Goal: Task Accomplishment & Management: Manage account settings

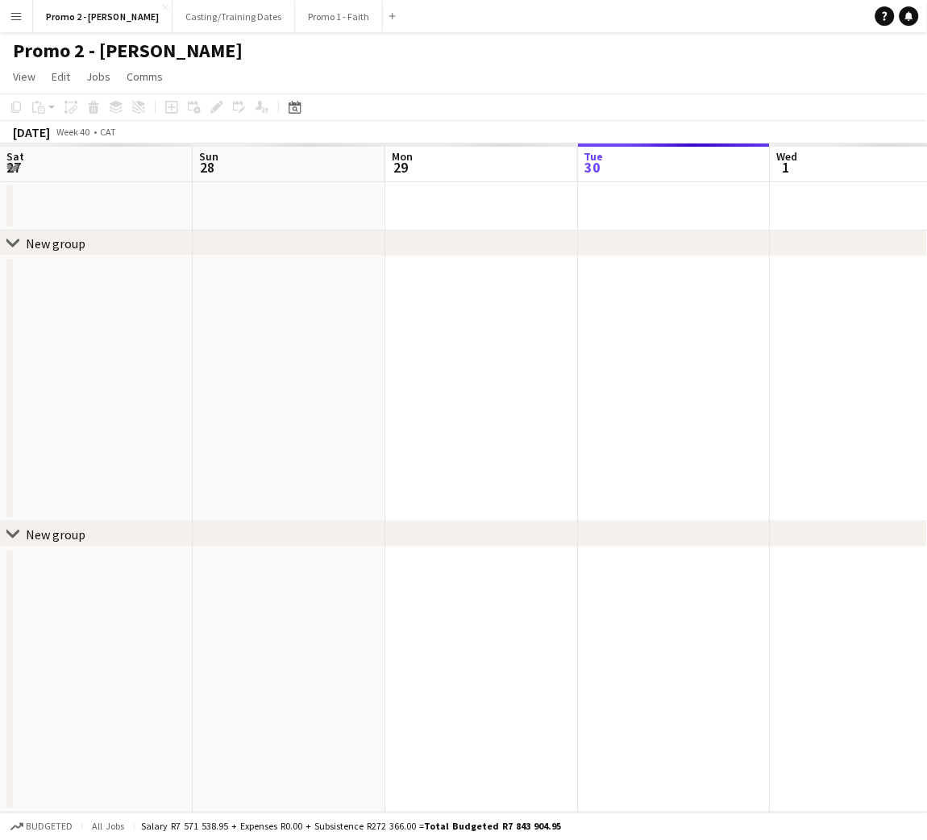
scroll to position [0, 509]
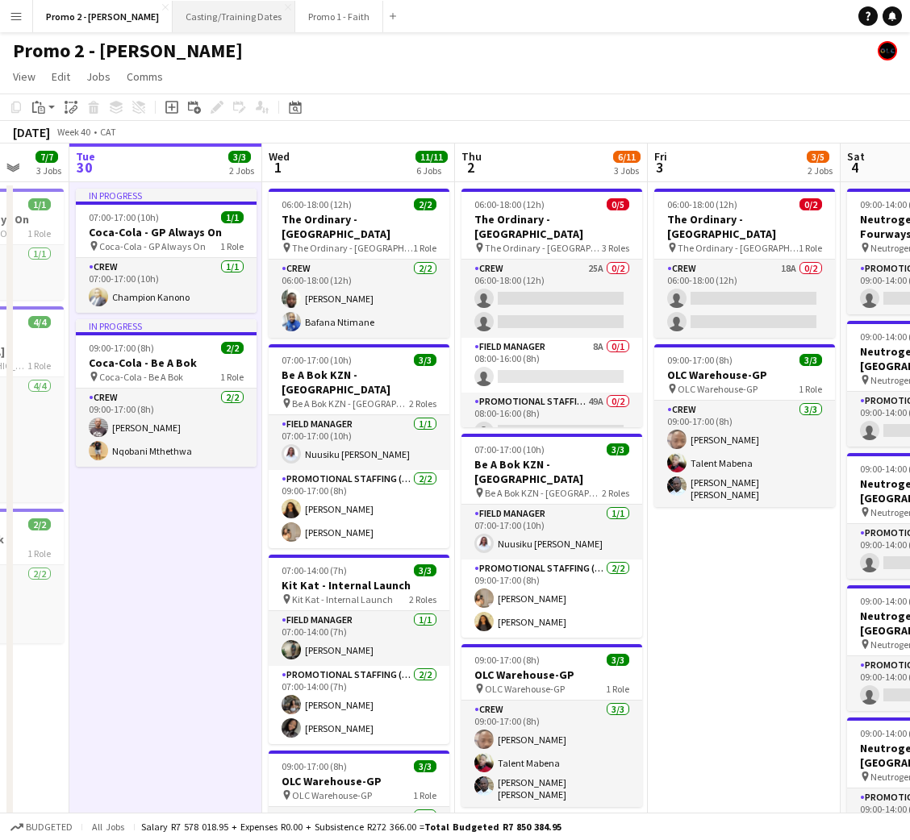
click at [181, 14] on button "Casting/Training Dates Close" at bounding box center [234, 16] width 123 height 31
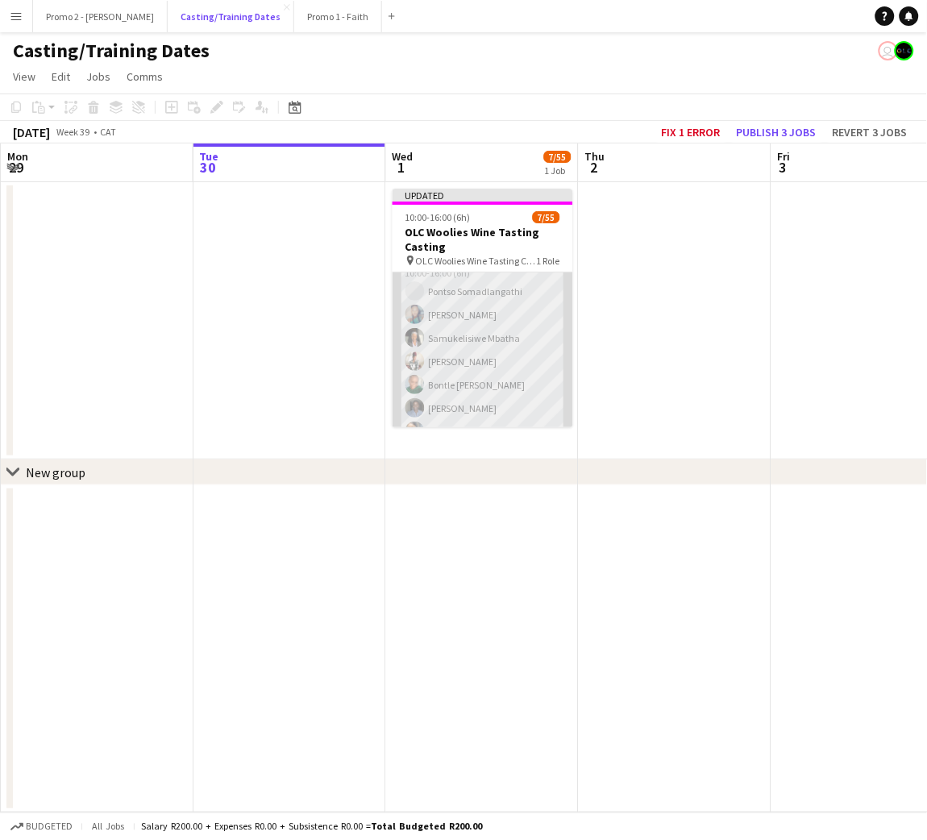
scroll to position [20, 0]
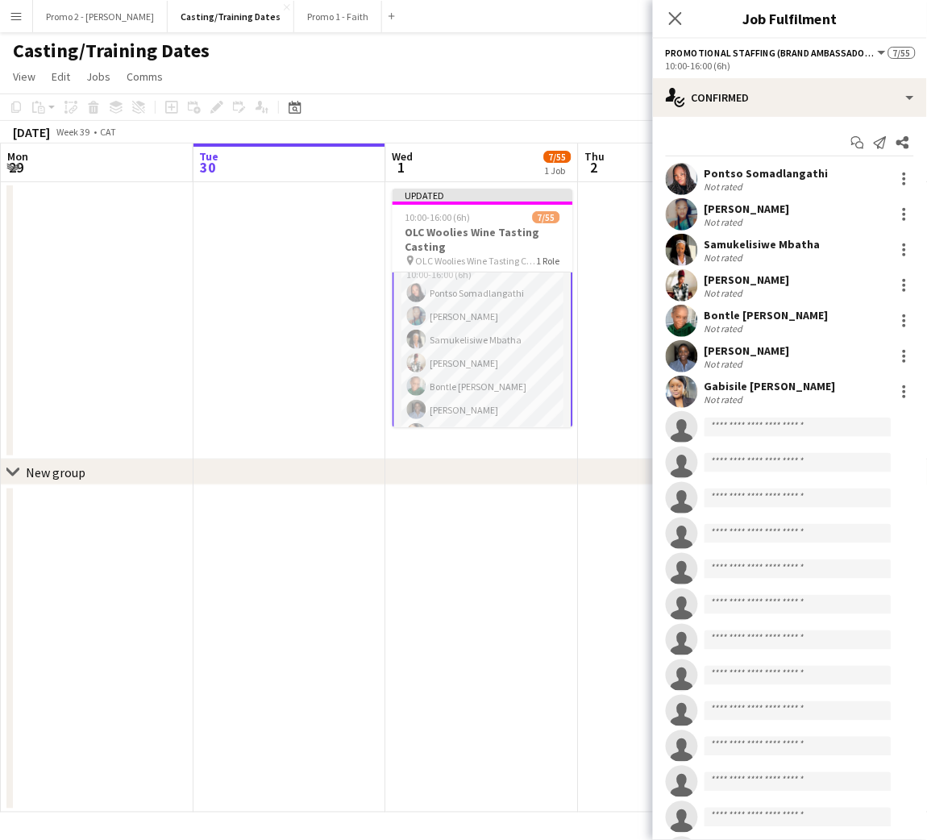
scroll to position [21, 0]
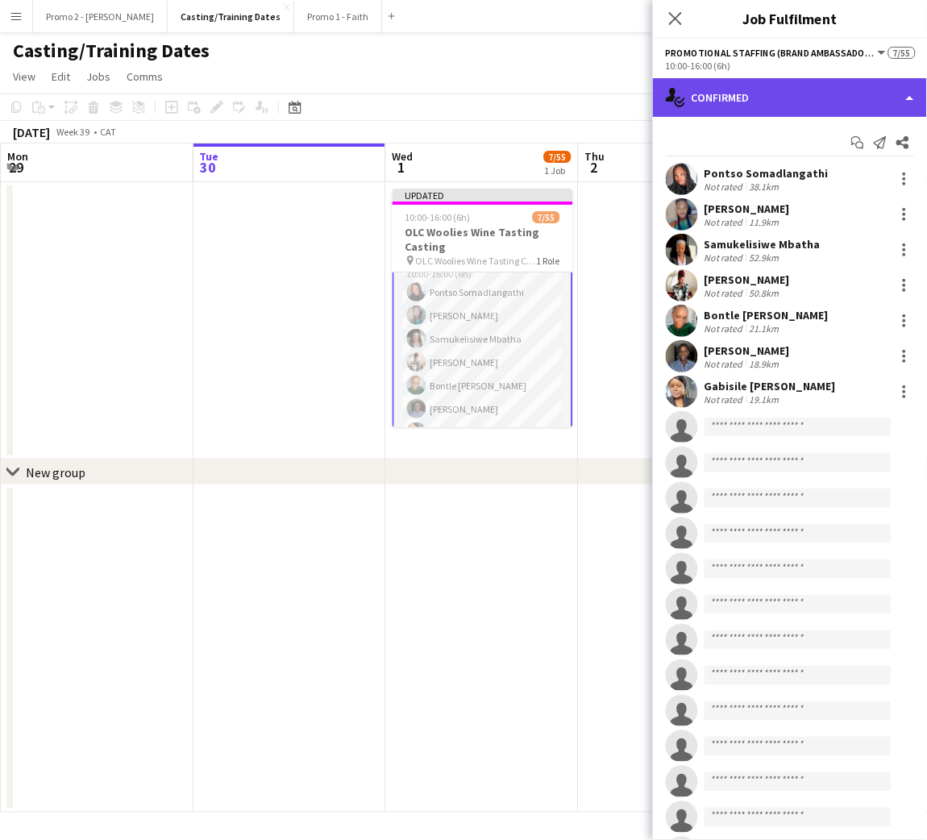
click at [751, 98] on div "single-neutral-actions-check-2 Confirmed" at bounding box center [790, 97] width 274 height 39
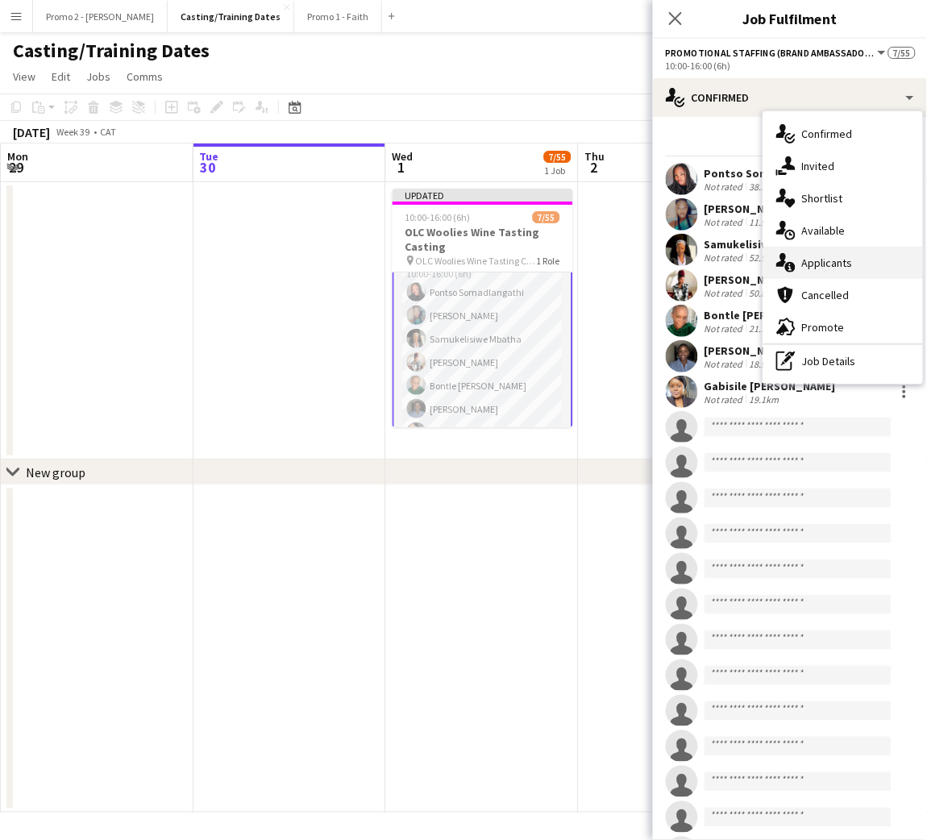
click at [838, 268] on span "Applicants" at bounding box center [827, 263] width 51 height 15
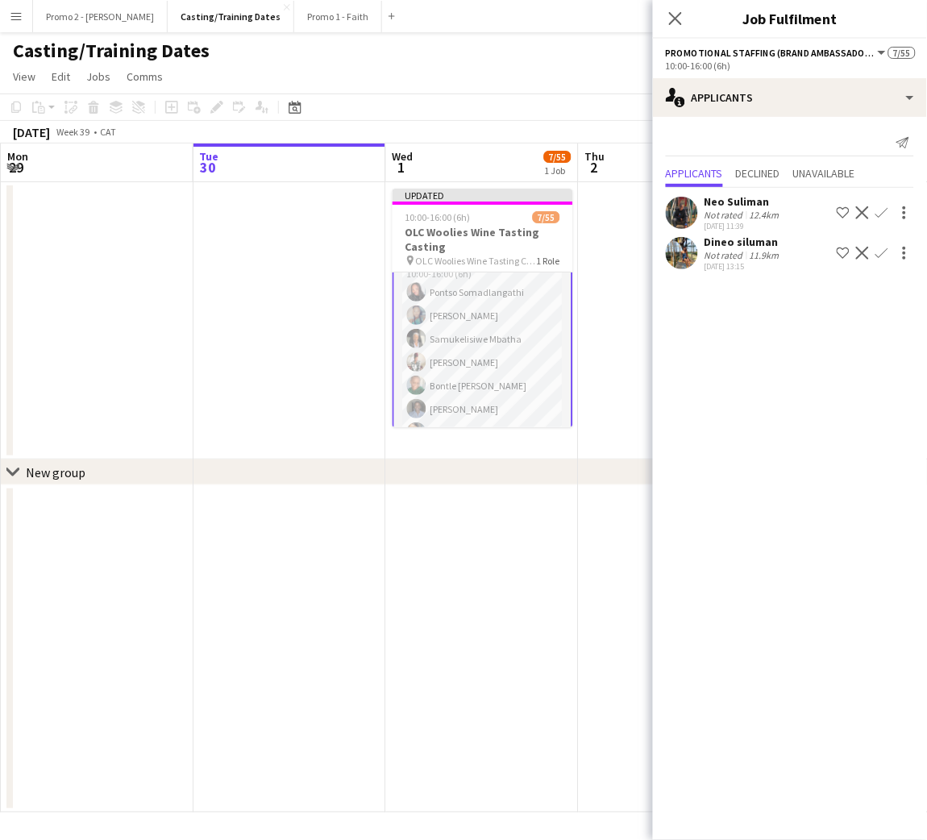
click at [880, 255] on app-icon "Confirm" at bounding box center [882, 253] width 13 height 13
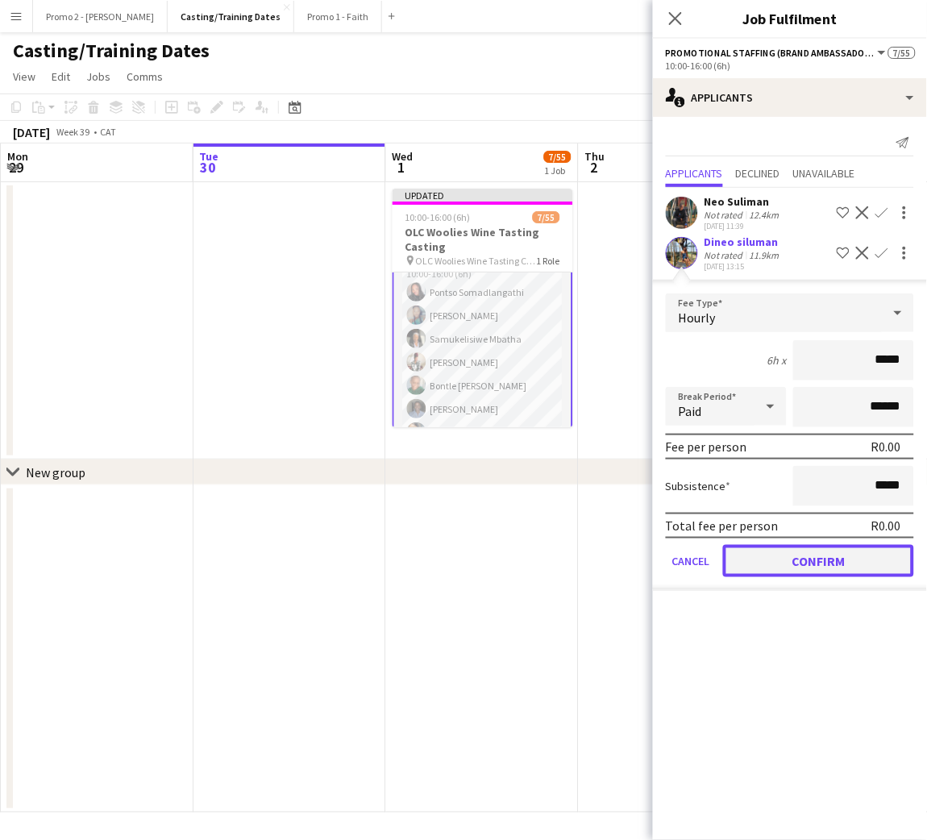
click at [814, 559] on button "Confirm" at bounding box center [818, 561] width 191 height 32
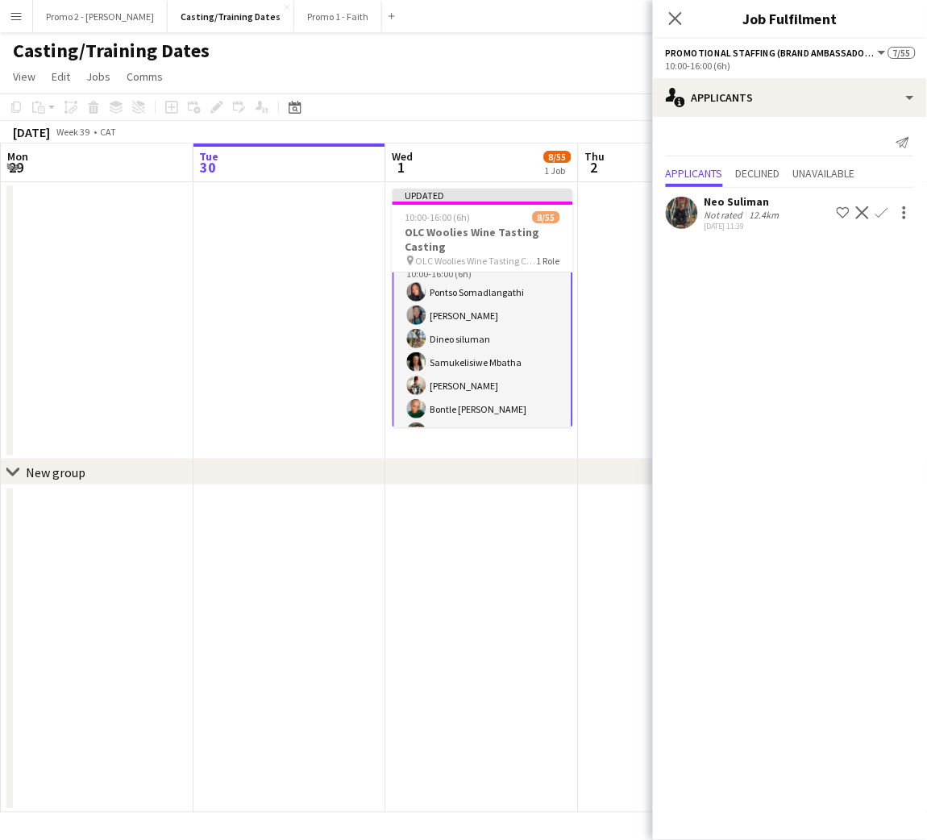
click at [233, 58] on div "Casting/Training Dates" at bounding box center [463, 47] width 927 height 31
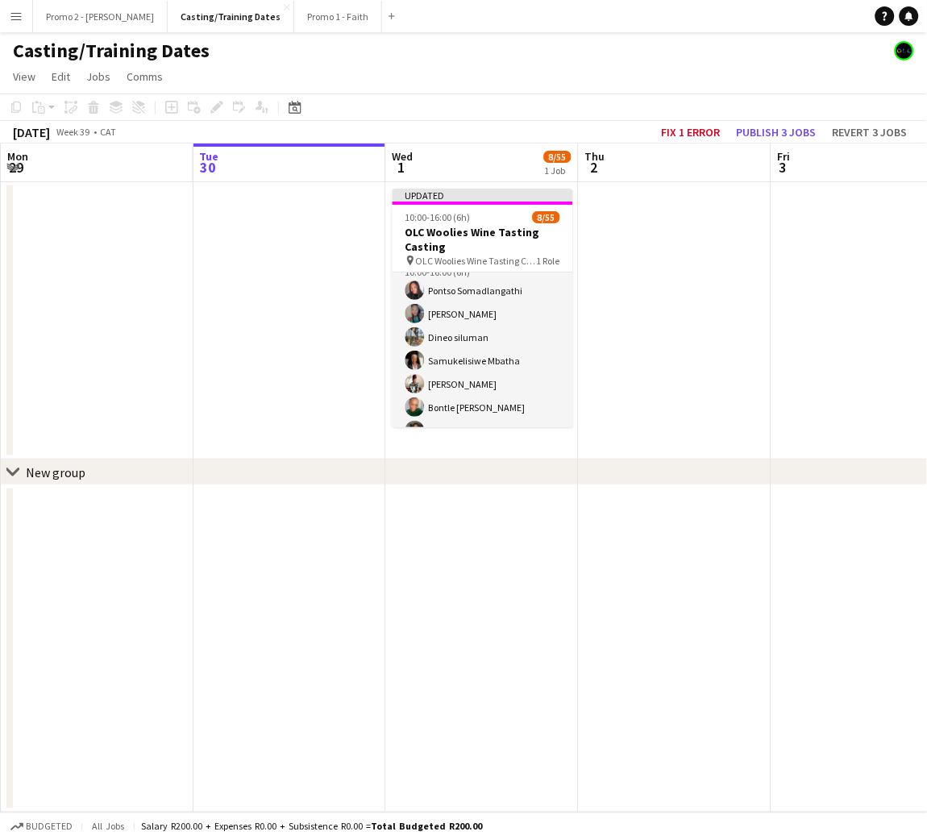
scroll to position [20, 0]
click at [18, 17] on app-icon "Menu" at bounding box center [16, 16] width 13 height 13
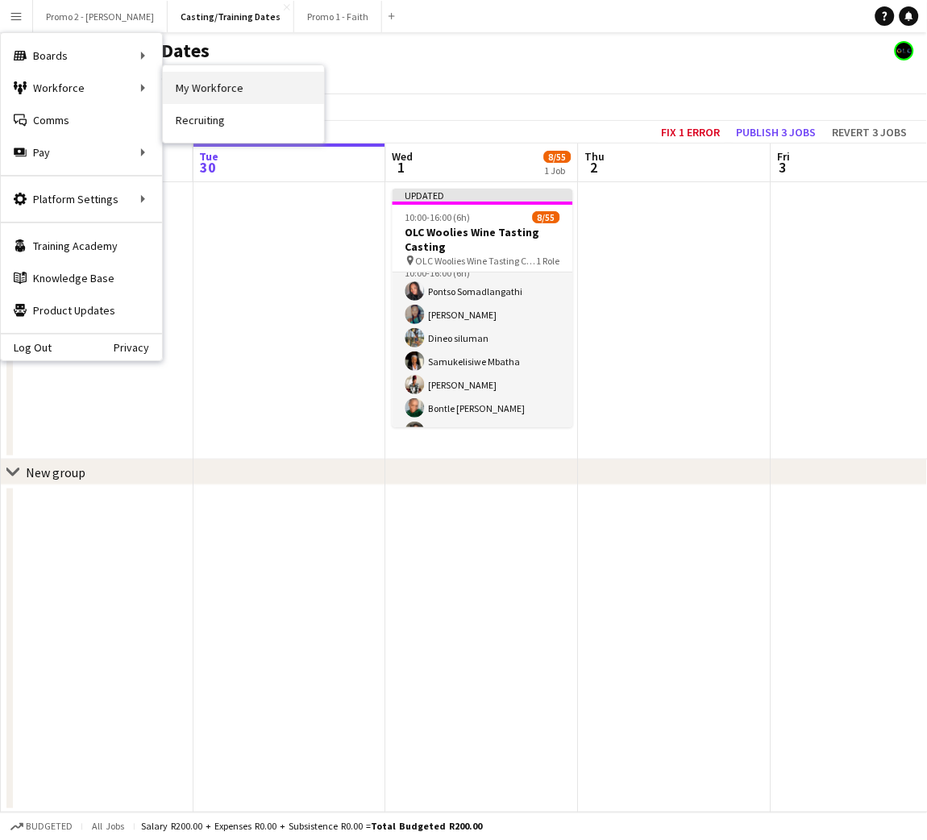
click at [200, 86] on link "My Workforce" at bounding box center [243, 88] width 161 height 32
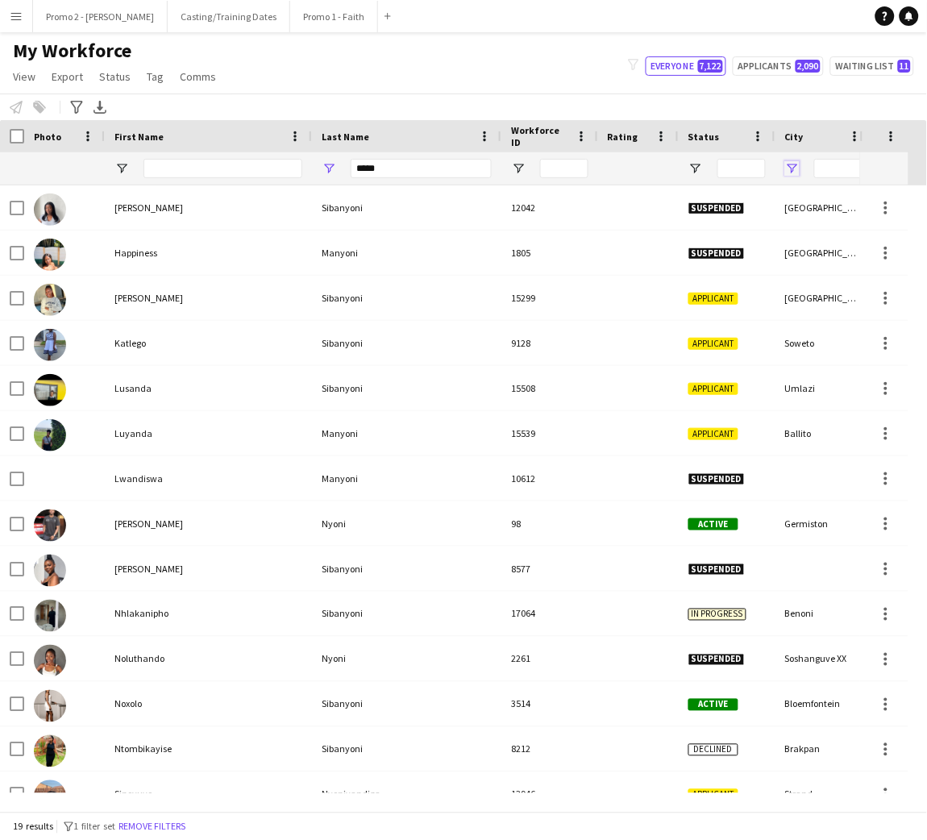
click at [797, 167] on span "Open Filter Menu" at bounding box center [792, 168] width 15 height 15
click at [766, 96] on div "Notify workforce Add to tag Select at least one crew to tag him or her. Advance…" at bounding box center [463, 107] width 927 height 27
click at [794, 161] on span "Open Filter Menu" at bounding box center [792, 168] width 15 height 15
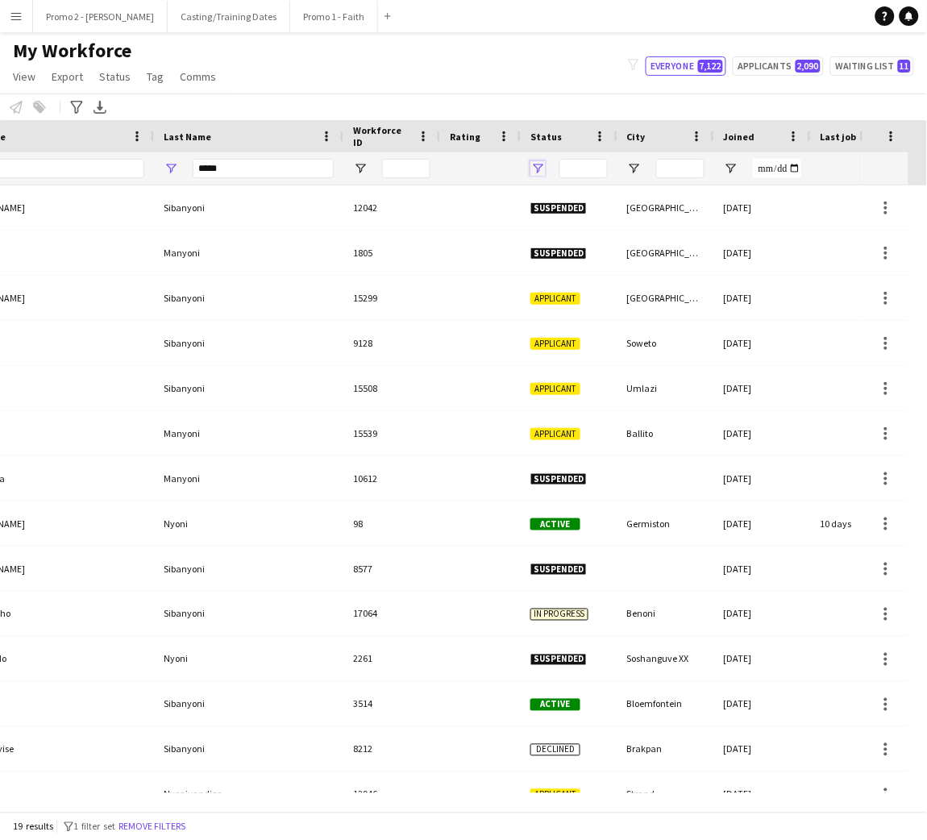
click at [539, 168] on span "Open Filter Menu" at bounding box center [538, 168] width 15 height 15
click at [637, 169] on span "Open Filter Menu" at bounding box center [634, 168] width 15 height 15
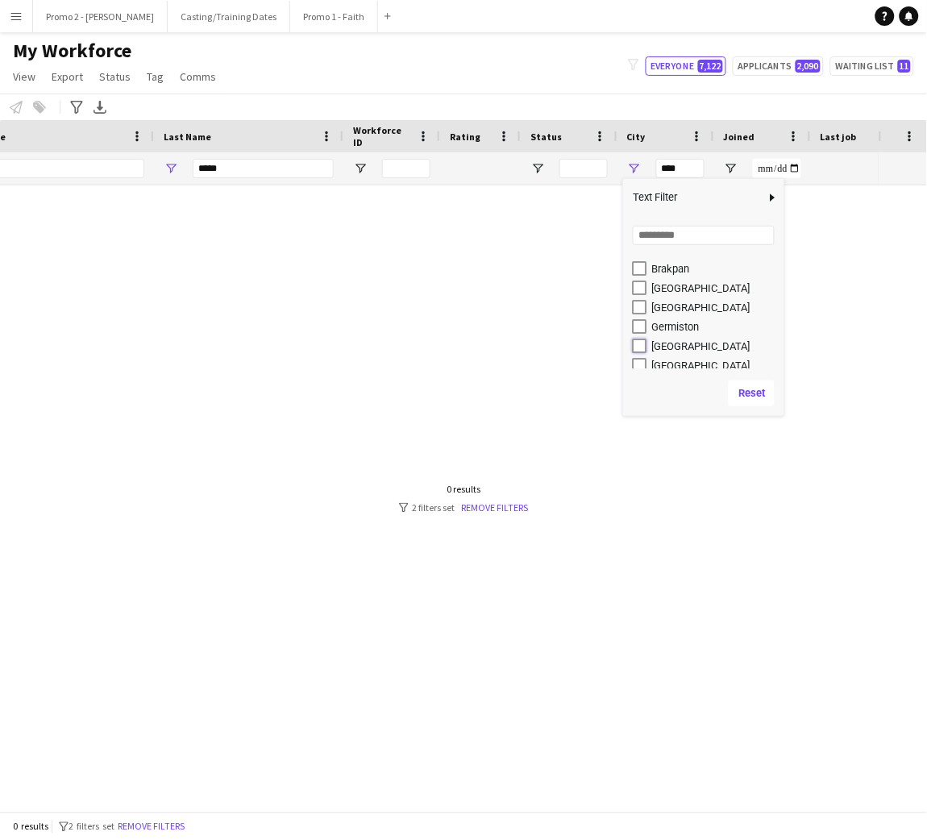
type input "**********"
click at [540, 166] on span "Open Filter Menu" at bounding box center [538, 168] width 15 height 15
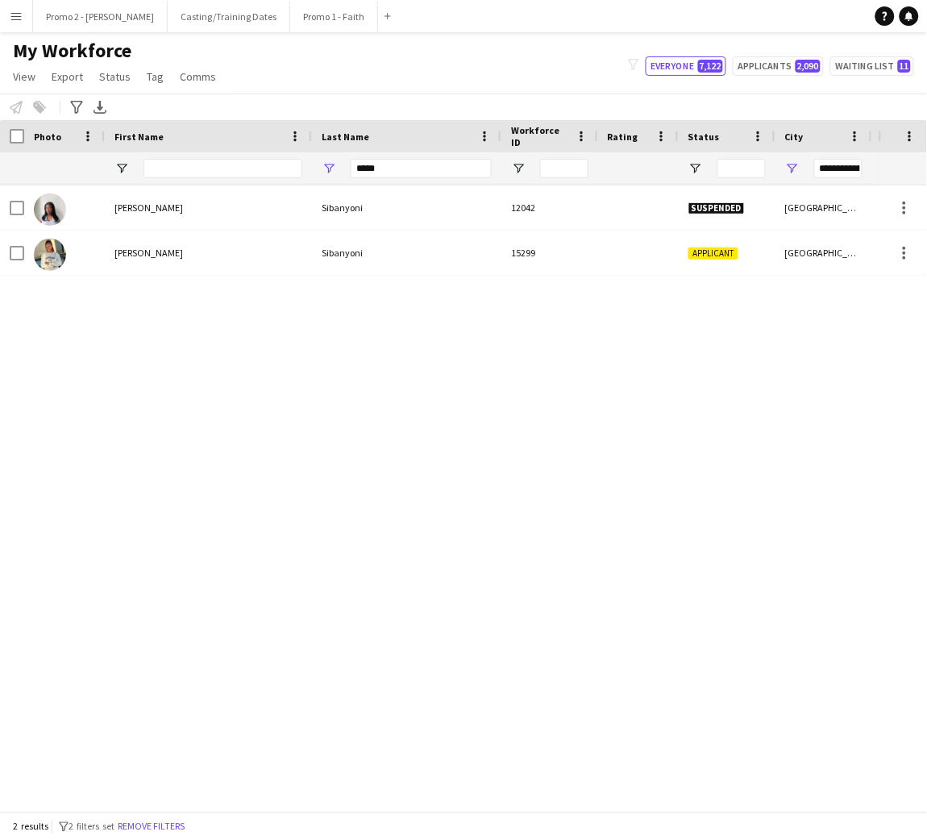
click at [448, 372] on div "[PERSON_NAME] 12042 Suspended [GEOGRAPHIC_DATA] [DATE] [PERSON_NAME] 15299 Appl…" at bounding box center [439, 489] width 879 height 608
click at [390, 162] on input "*****" at bounding box center [421, 168] width 141 height 19
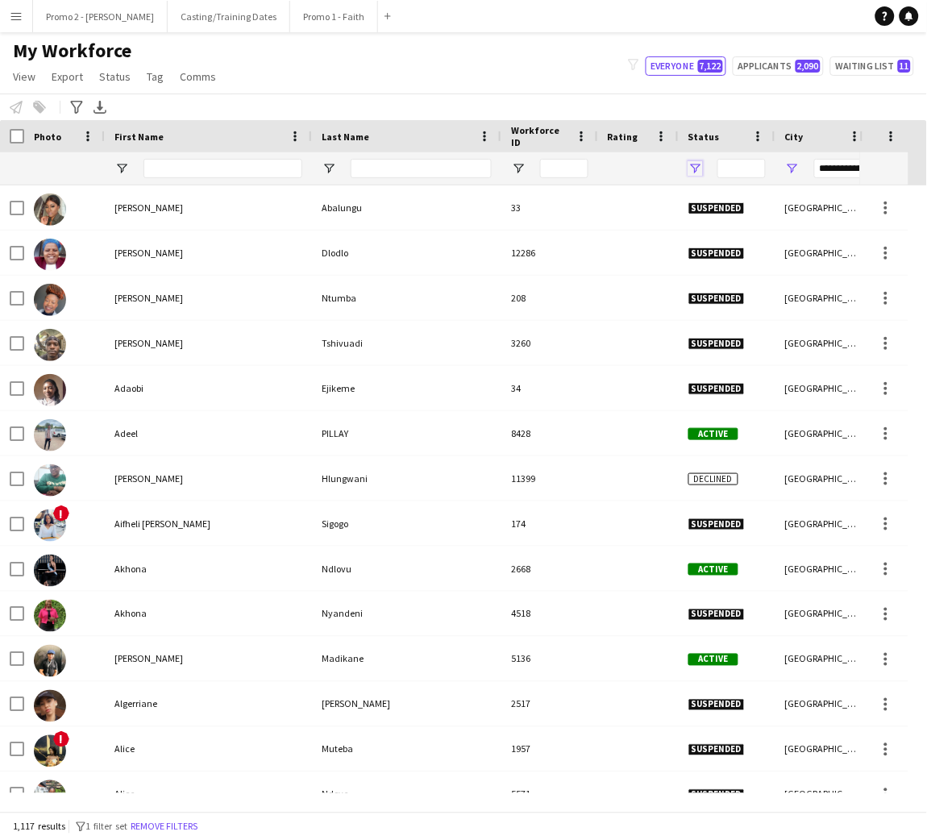
click at [700, 169] on span "Open Filter Menu" at bounding box center [696, 168] width 15 height 15
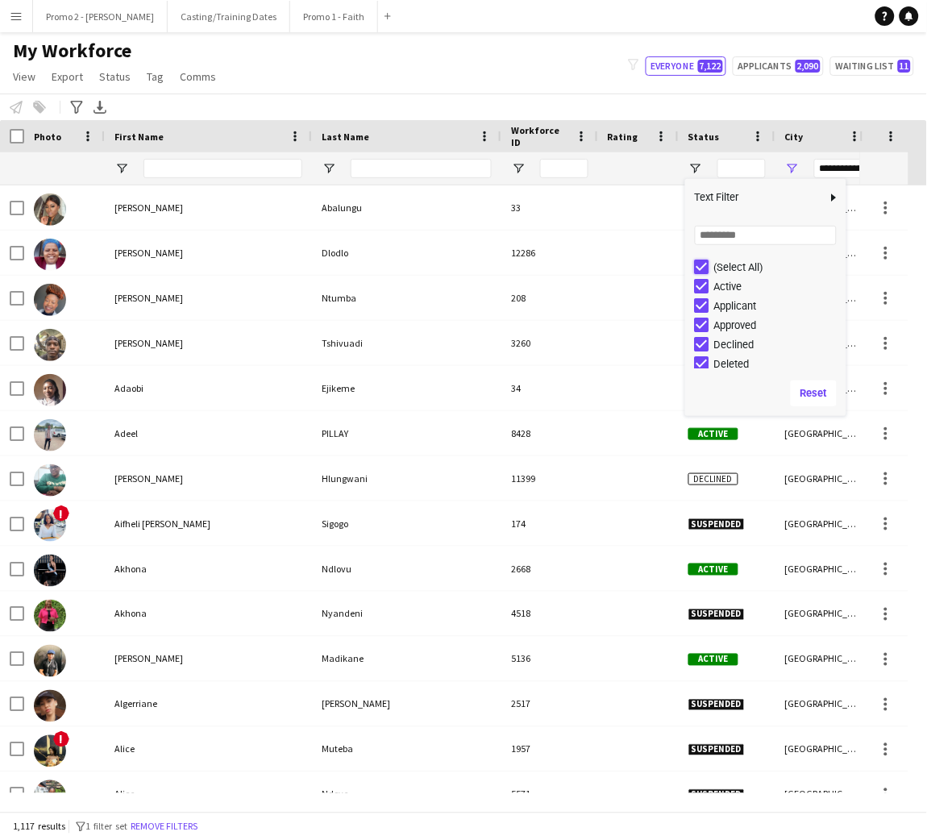
type input "***"
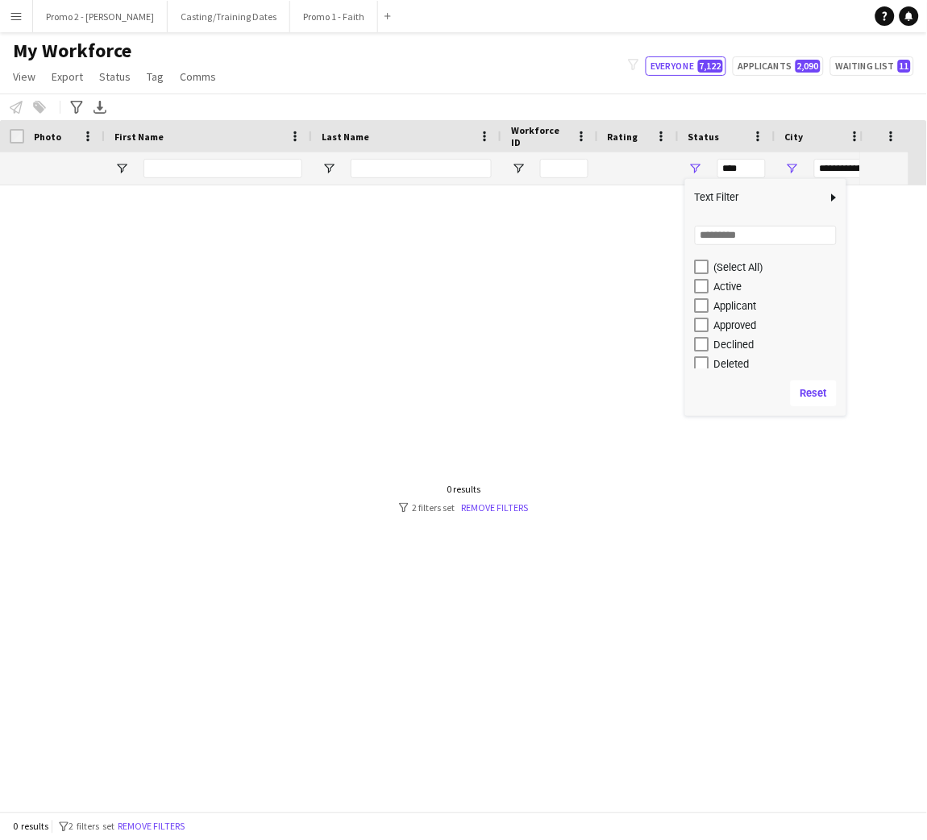
type input "***"
type input "**********"
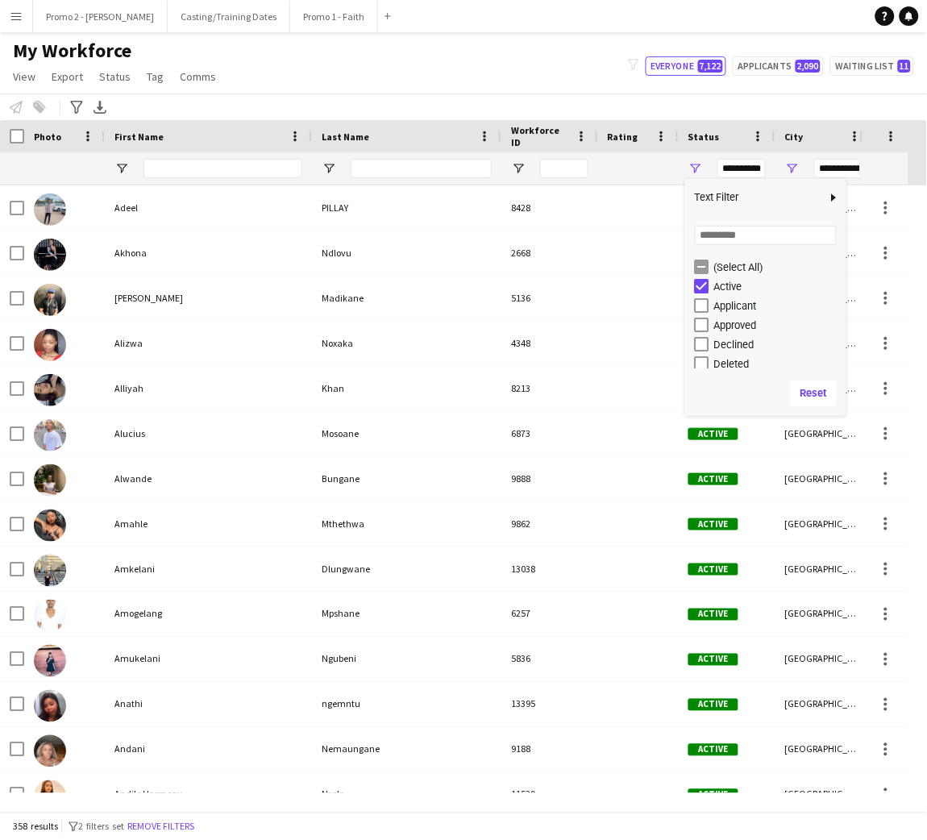
click at [836, 169] on div "**********" at bounding box center [838, 168] width 48 height 19
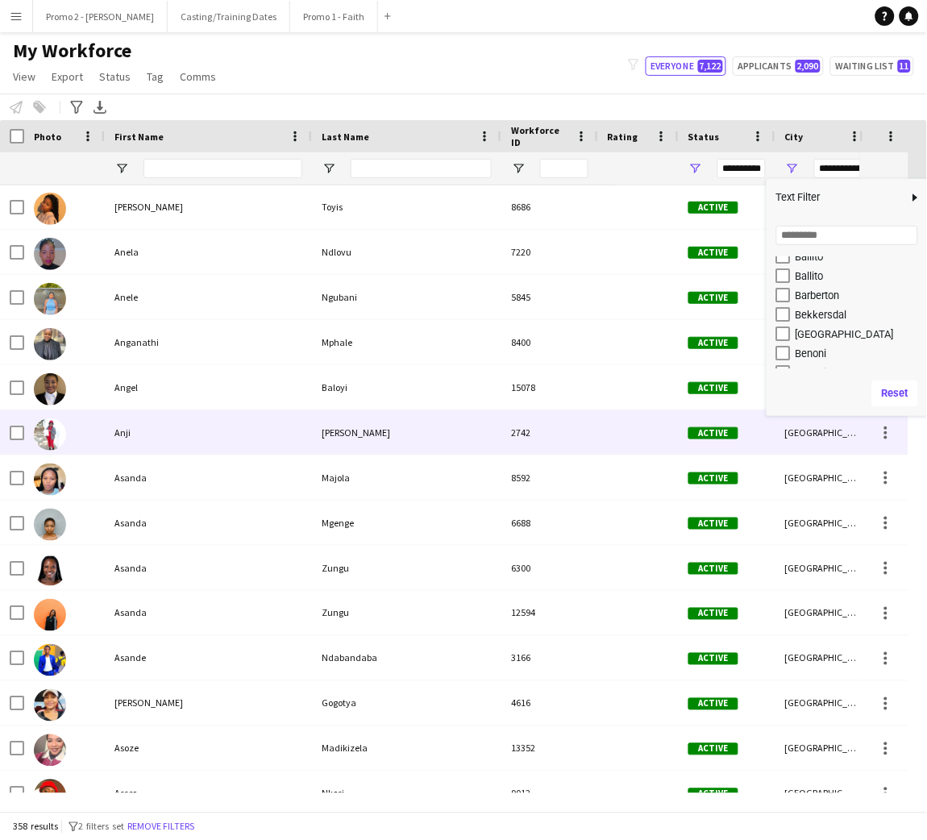
scroll to position [815, 0]
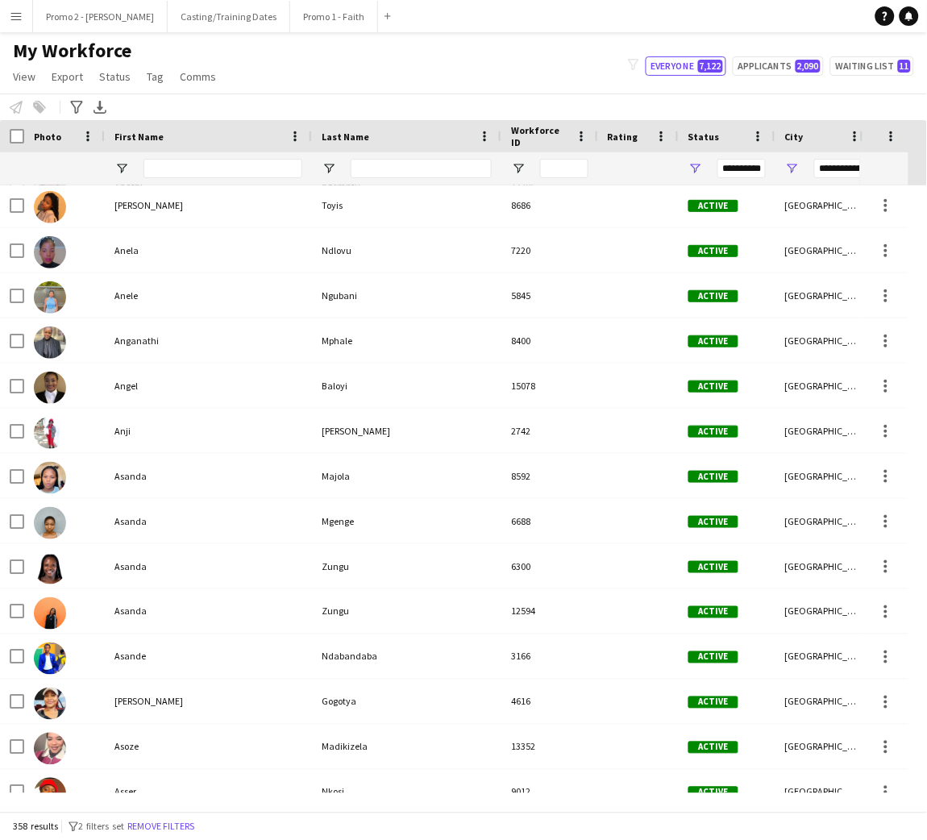
click at [556, 67] on div "My Workforce View Views Default view Applicants New view Update view Delete vie…" at bounding box center [463, 66] width 927 height 55
click at [699, 169] on span "Open Filter Menu" at bounding box center [696, 168] width 15 height 15
click at [732, 94] on div "Notify workforce Add to tag Select at least one crew to tag him or her. Advance…" at bounding box center [463, 107] width 927 height 27
click at [797, 167] on span "Open Filter Menu" at bounding box center [792, 168] width 15 height 15
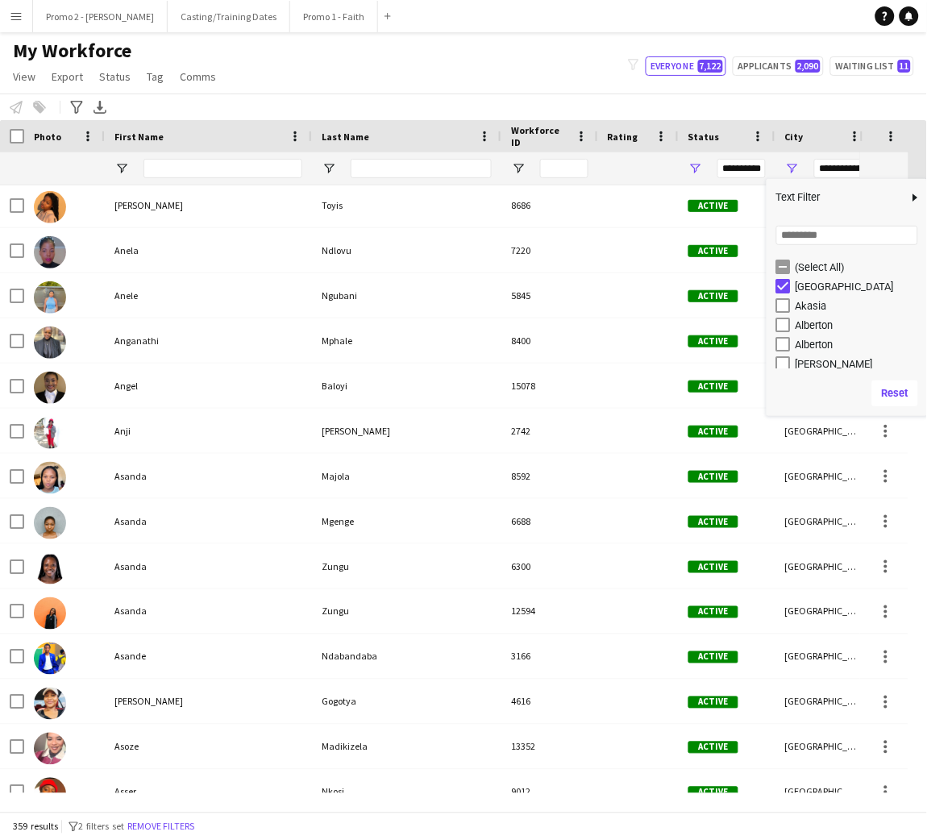
click at [810, 306] on div "Akasia" at bounding box center [859, 306] width 127 height 12
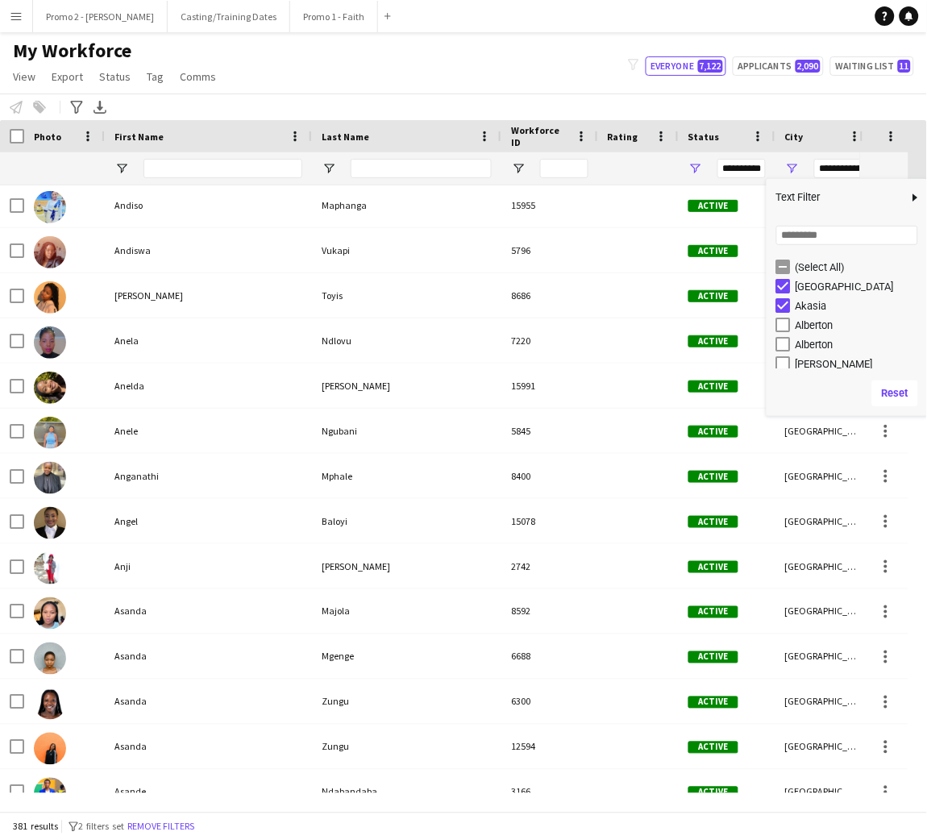
click at [796, 323] on div "Alberton" at bounding box center [859, 325] width 127 height 12
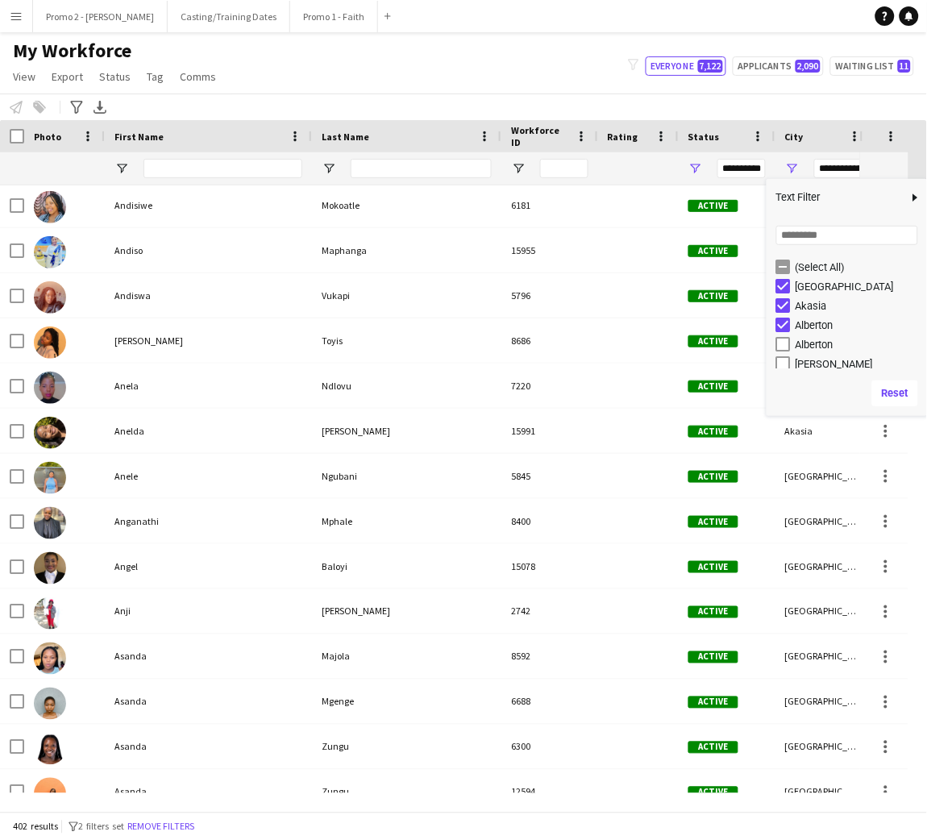
click at [806, 348] on div "Alberton" at bounding box center [859, 345] width 127 height 12
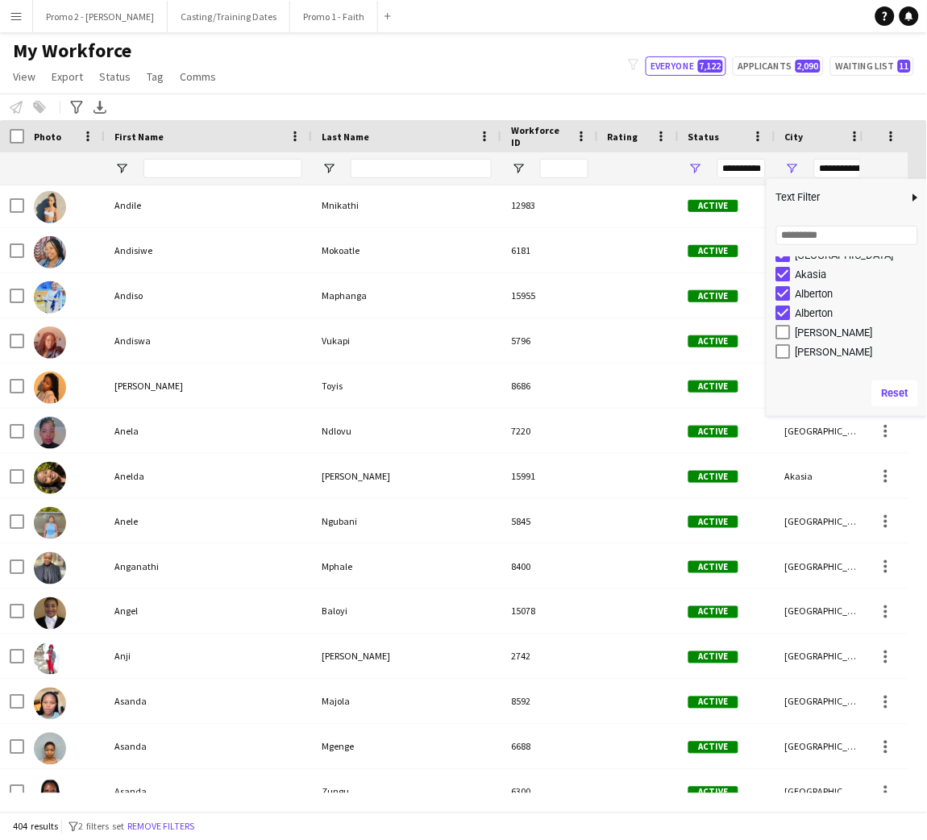
scroll to position [33, 0]
click at [806, 348] on div "[PERSON_NAME]" at bounding box center [859, 350] width 127 height 12
click at [811, 329] on div "[PERSON_NAME]" at bounding box center [859, 331] width 127 height 12
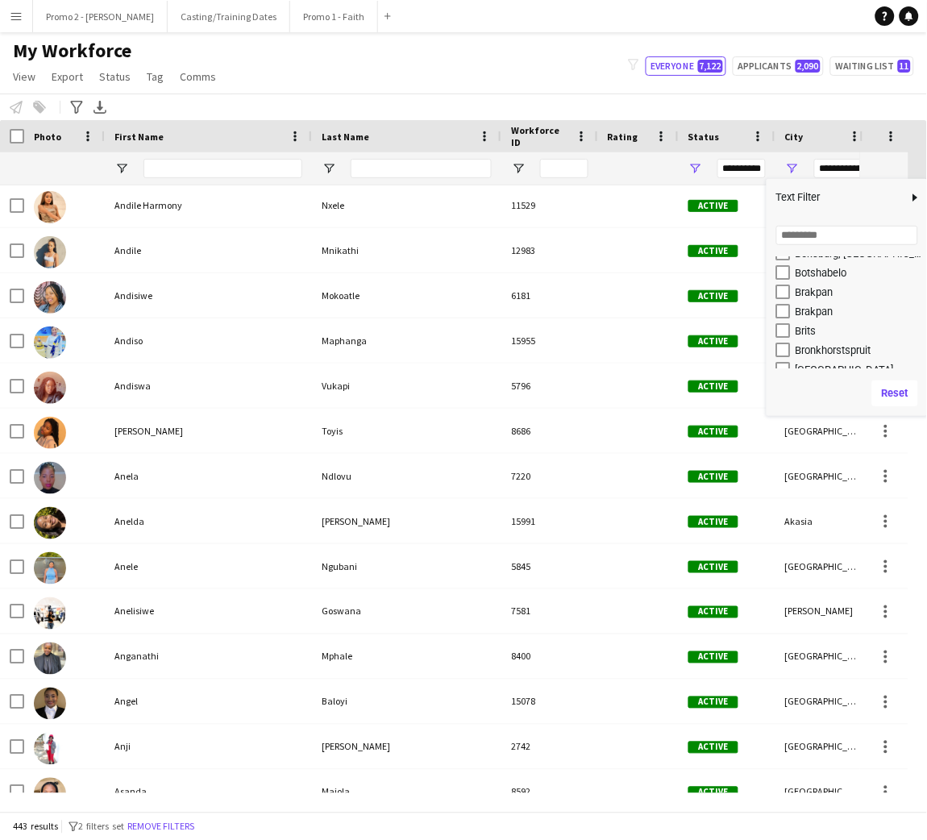
scroll to position [696, 0]
type input "**********"
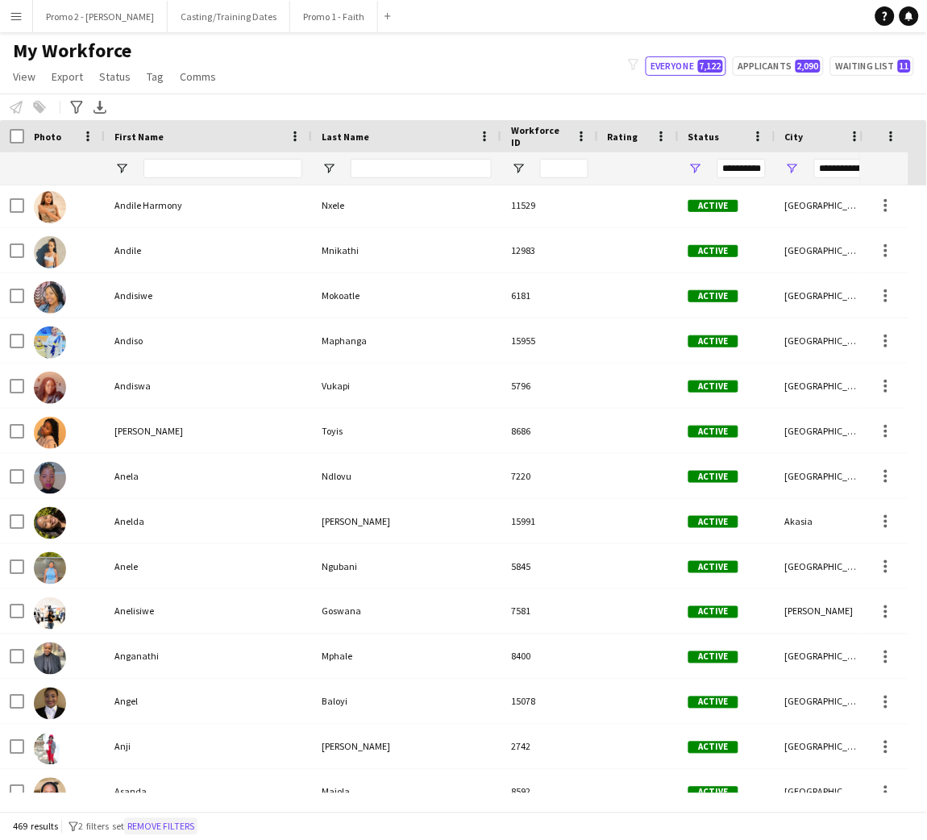
click at [172, 825] on button "Remove filters" at bounding box center [160, 827] width 73 height 18
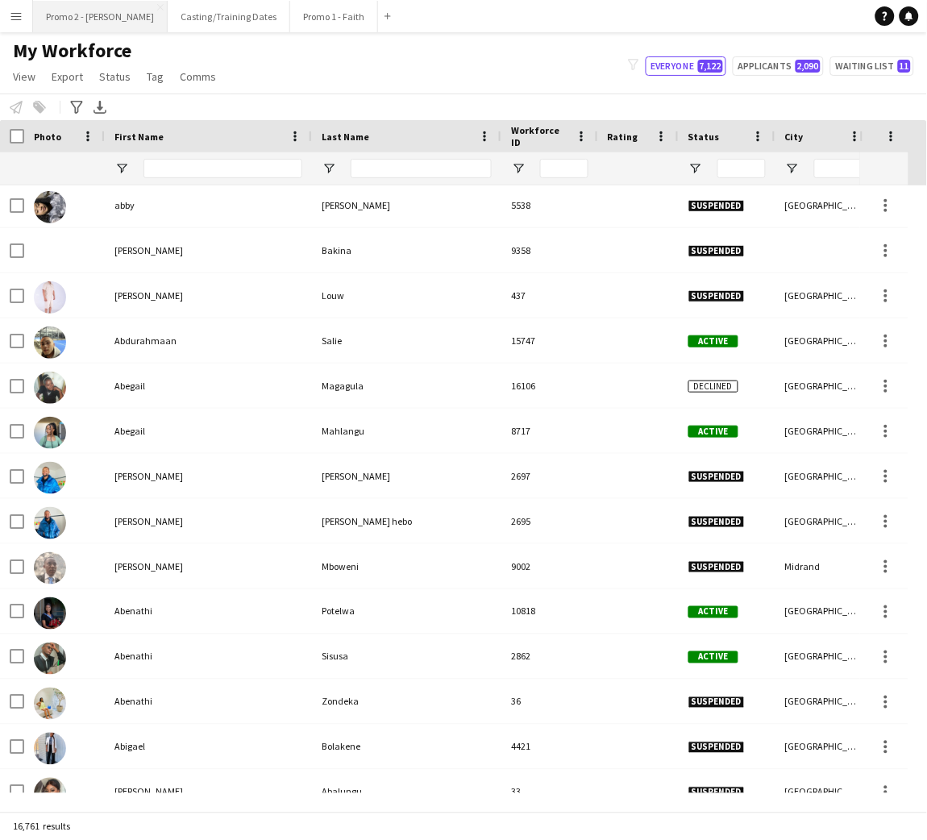
click at [88, 17] on button "Promo 2 - [PERSON_NAME]" at bounding box center [100, 16] width 135 height 31
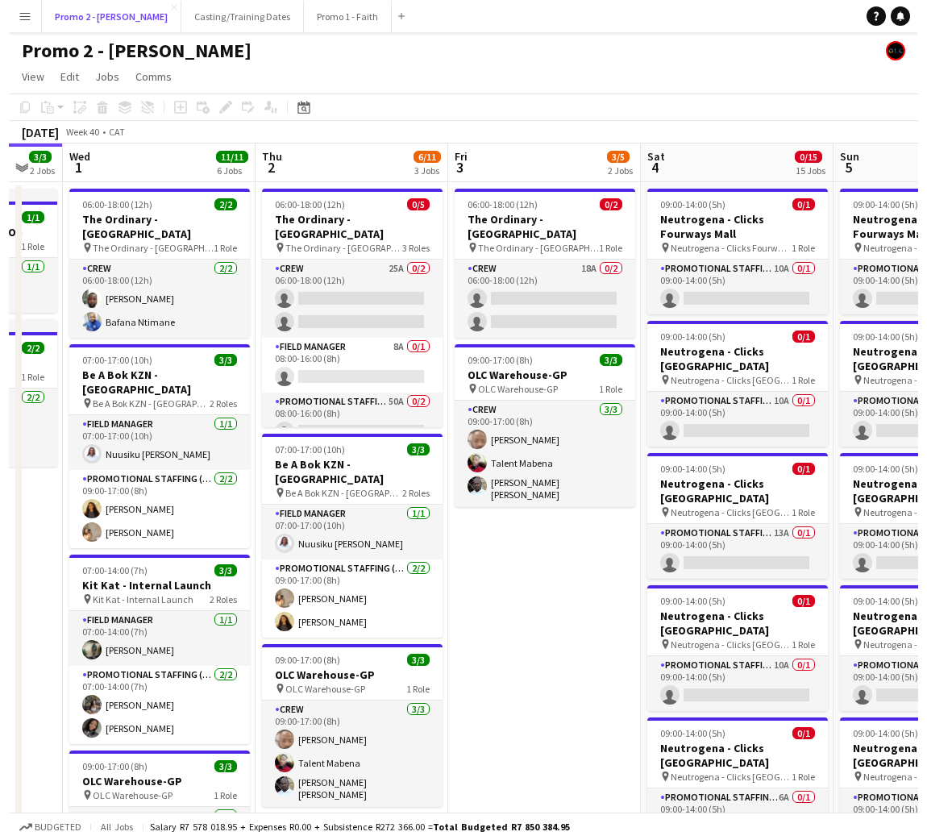
scroll to position [0, 535]
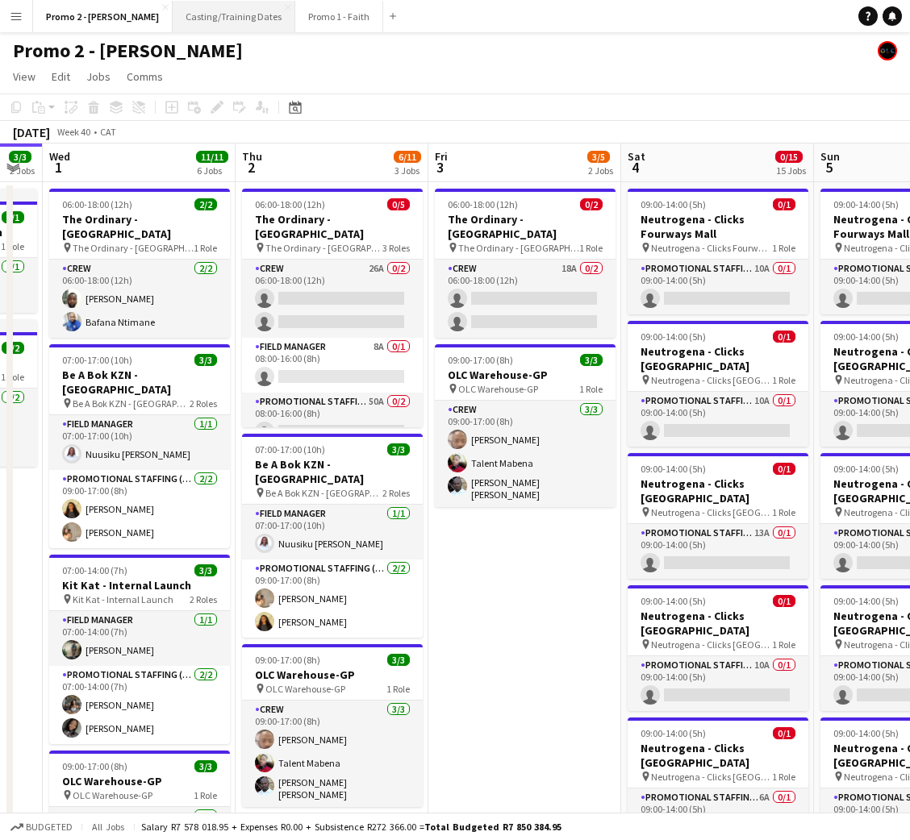
click at [206, 8] on button "Casting/Training Dates Close" at bounding box center [234, 16] width 123 height 31
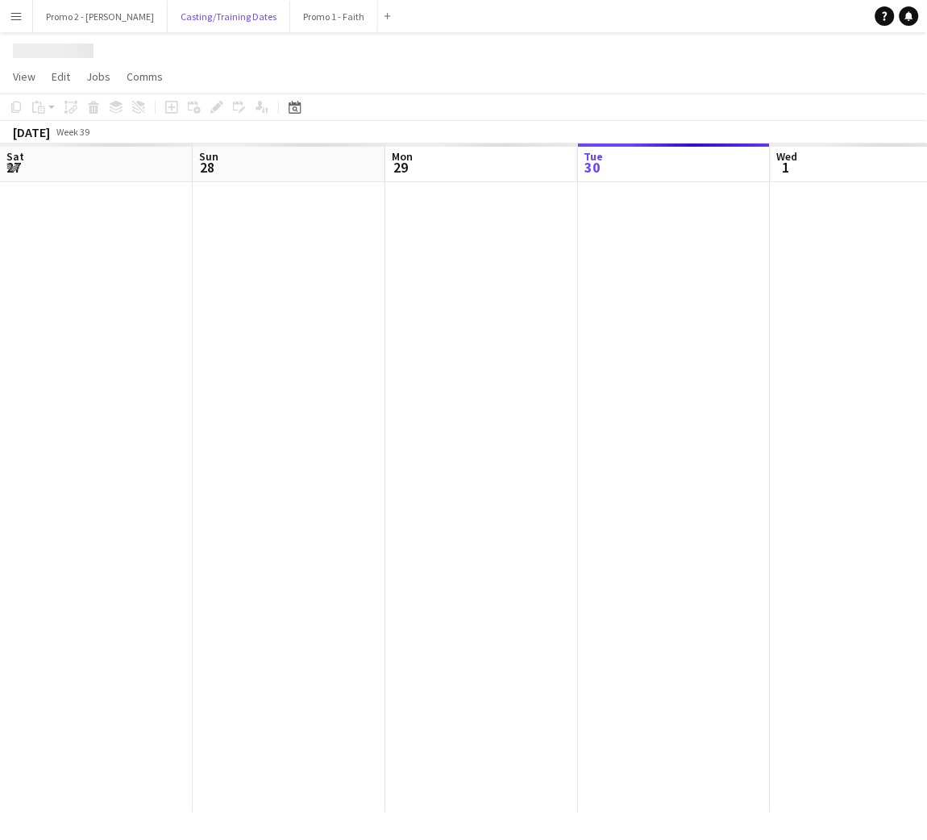
scroll to position [0, 385]
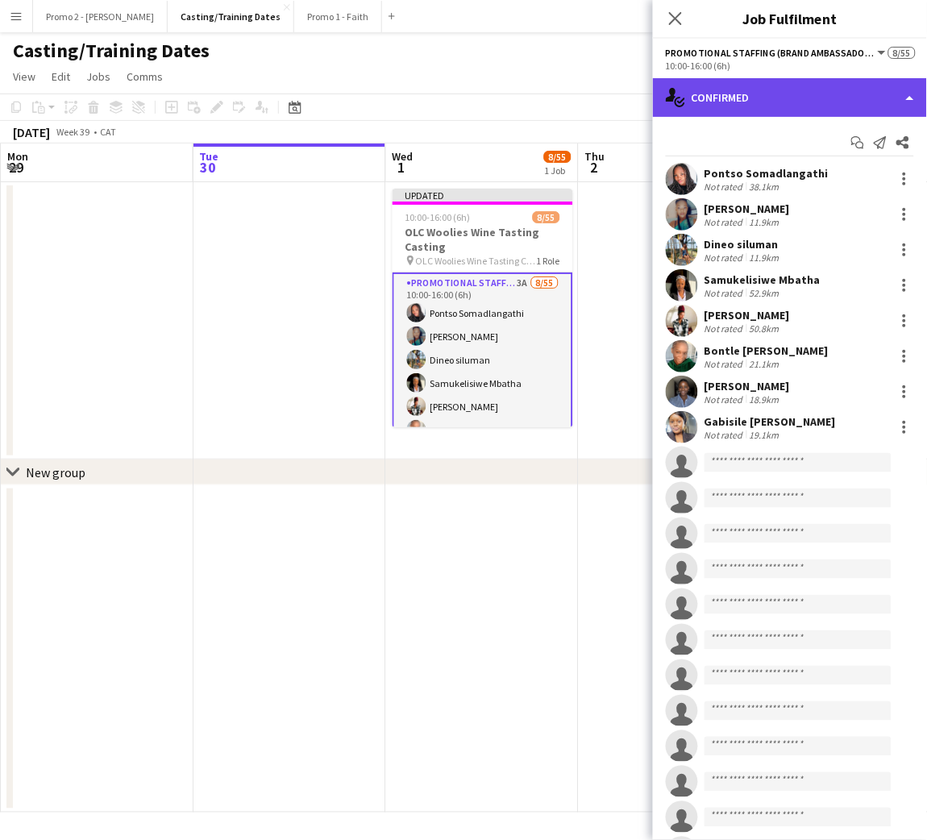
click at [746, 98] on div "single-neutral-actions-check-2 Confirmed" at bounding box center [790, 97] width 274 height 39
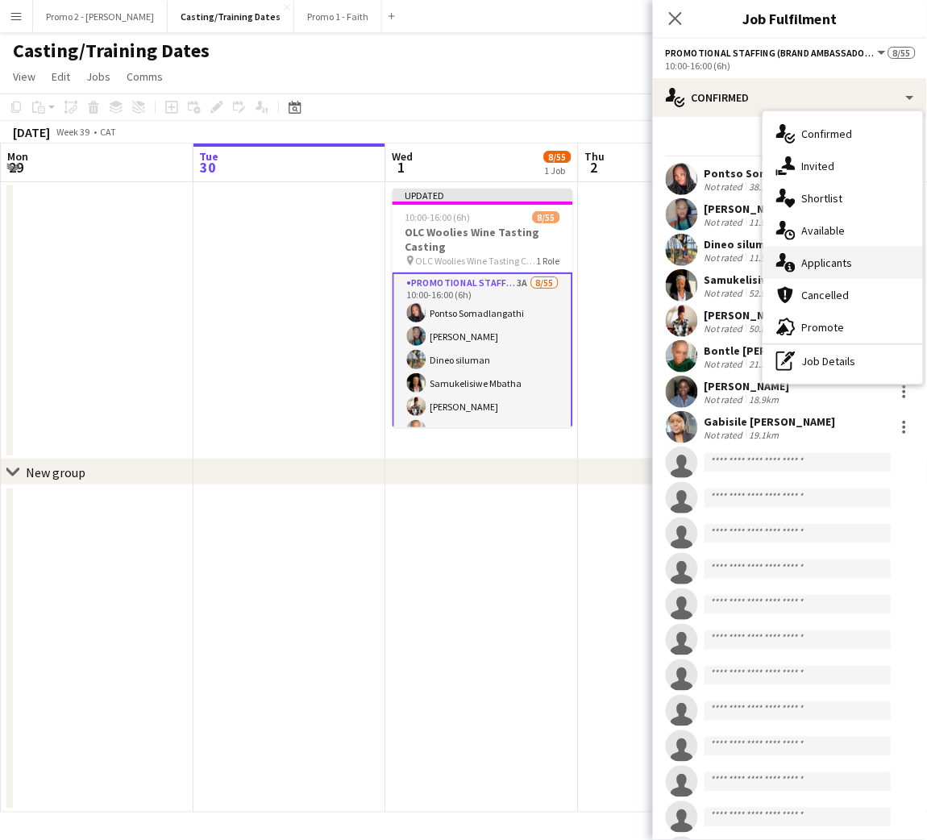
click at [818, 256] on span "Applicants" at bounding box center [827, 263] width 51 height 15
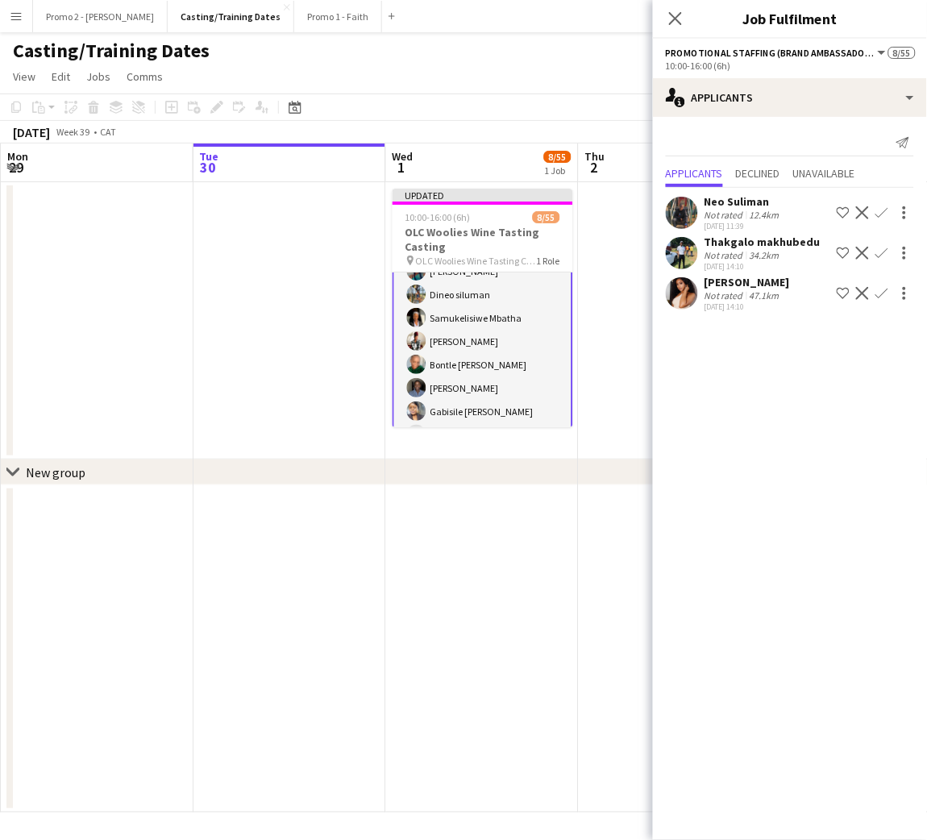
scroll to position [36, 0]
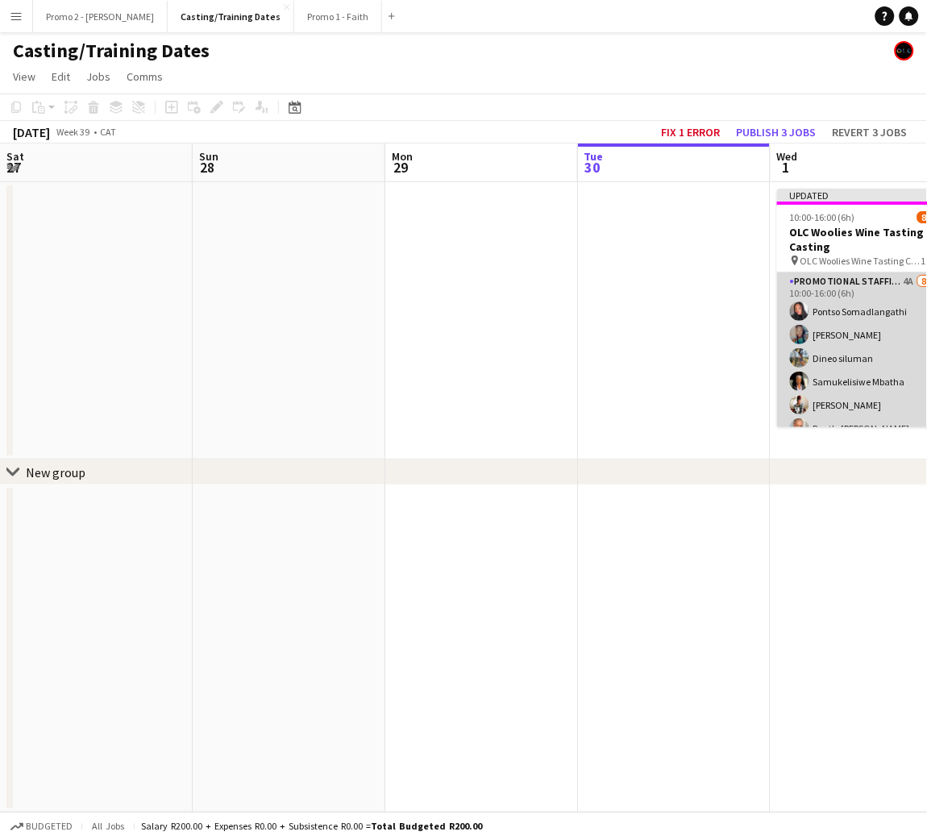
scroll to position [0, 385]
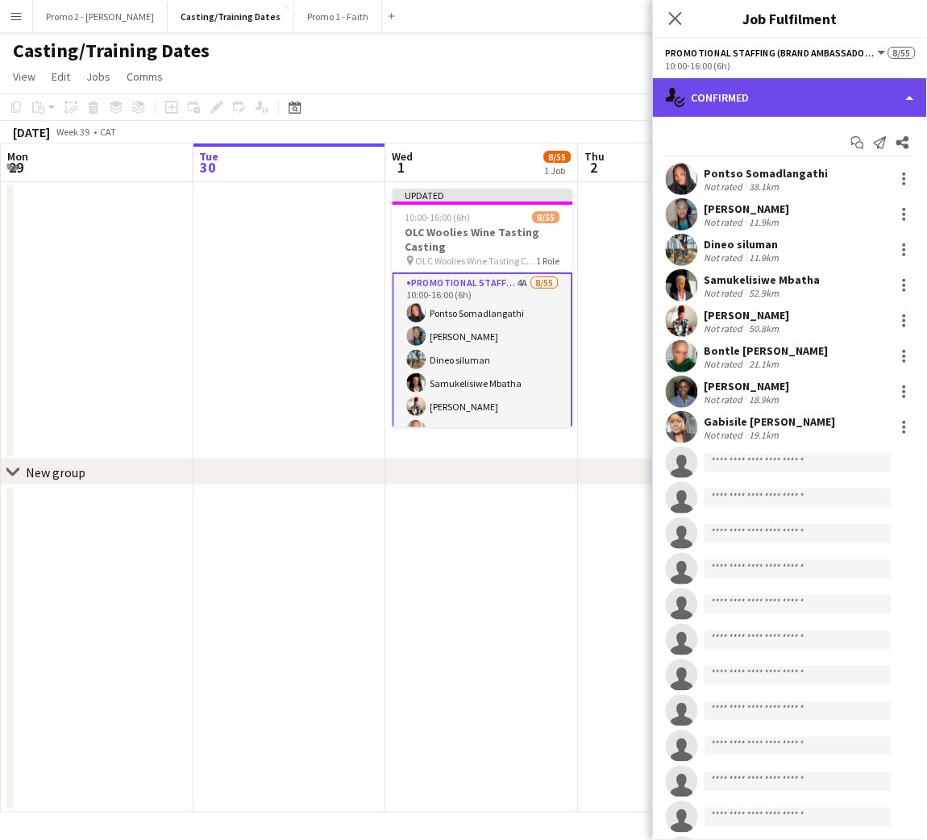
click at [726, 87] on div "single-neutral-actions-check-2 Confirmed" at bounding box center [790, 97] width 274 height 39
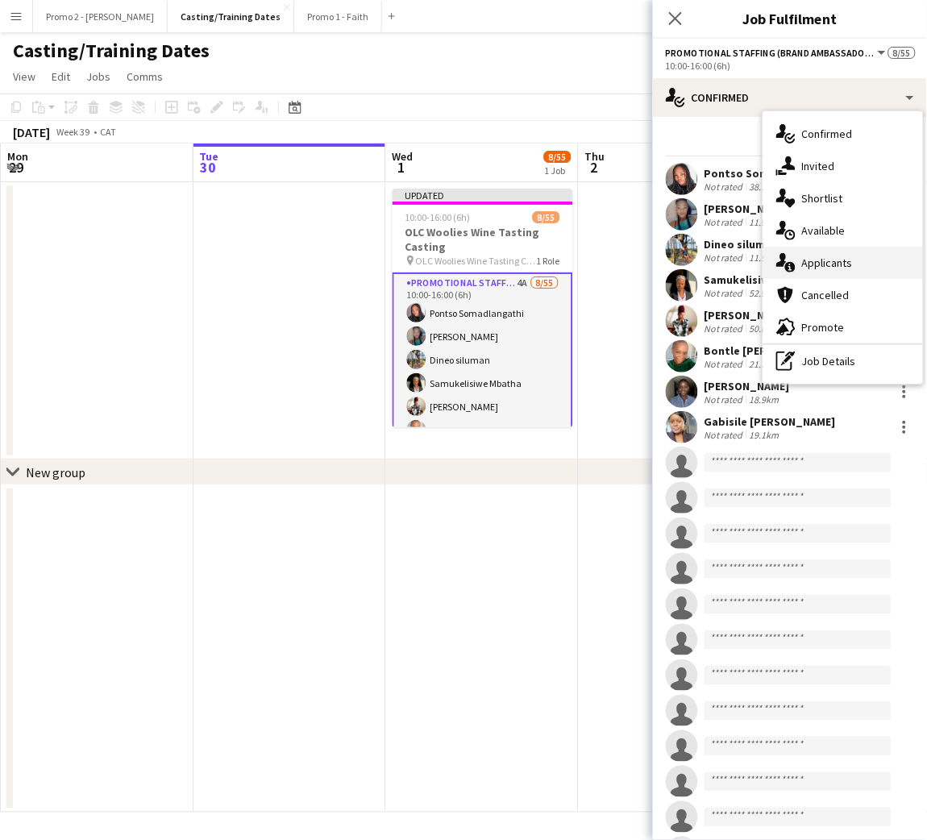
click at [841, 260] on span "Applicants" at bounding box center [827, 263] width 51 height 15
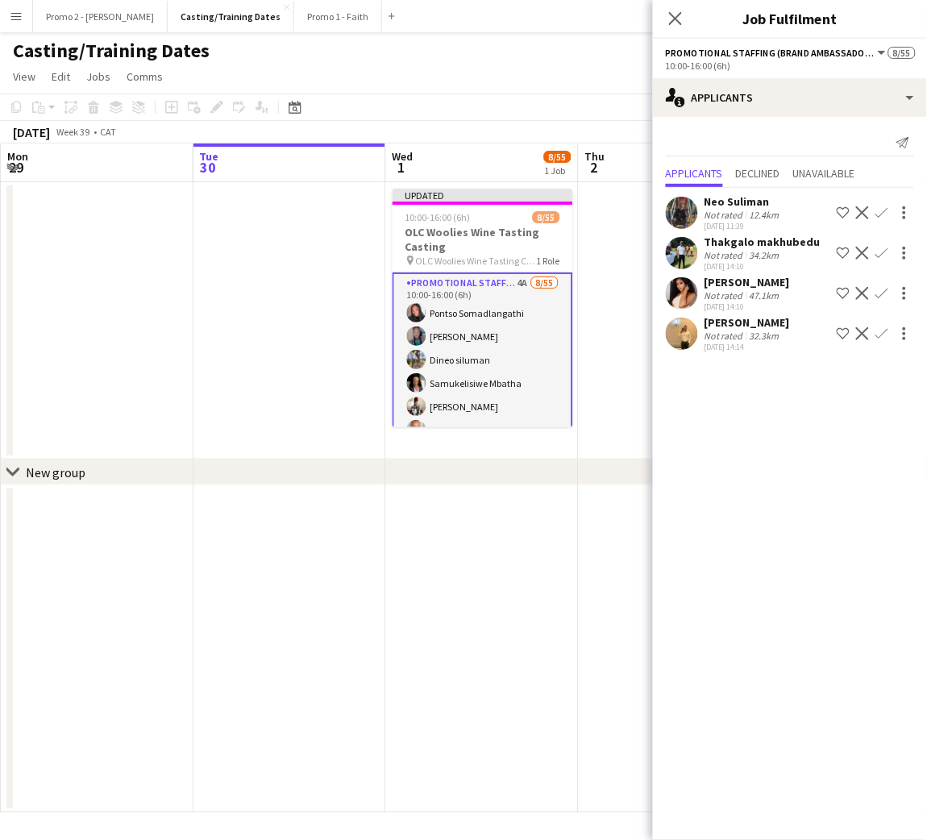
click at [748, 327] on div "Patrick Mashiane" at bounding box center [747, 322] width 85 height 15
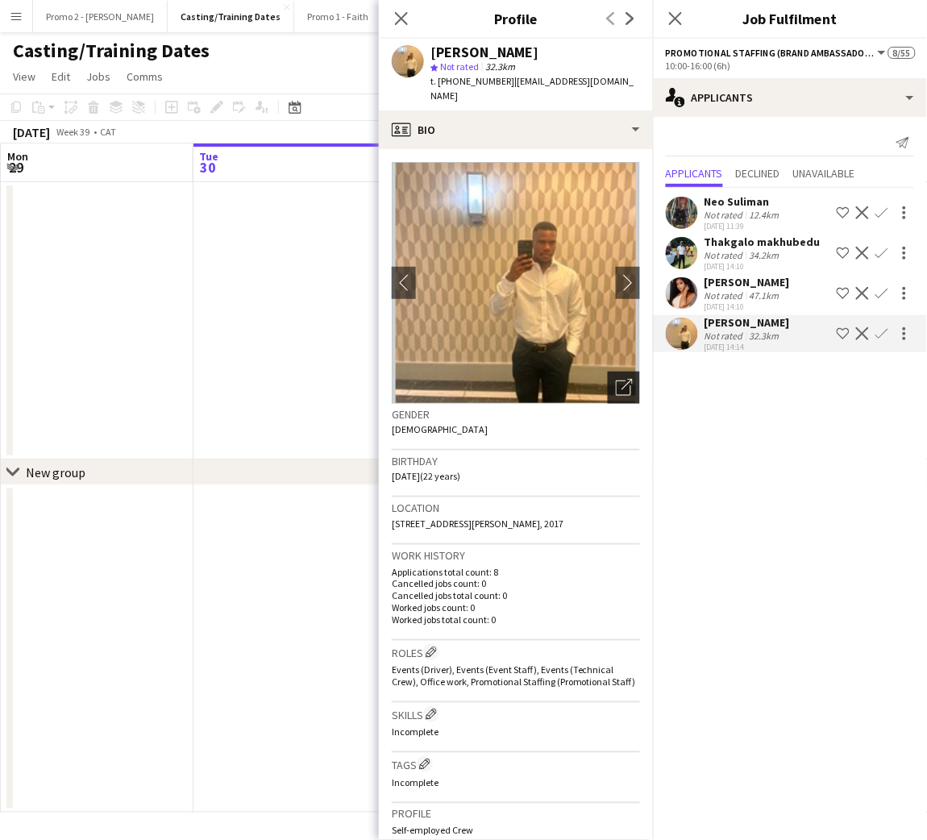
click at [616, 379] on icon "Open photos pop-in" at bounding box center [624, 387] width 17 height 17
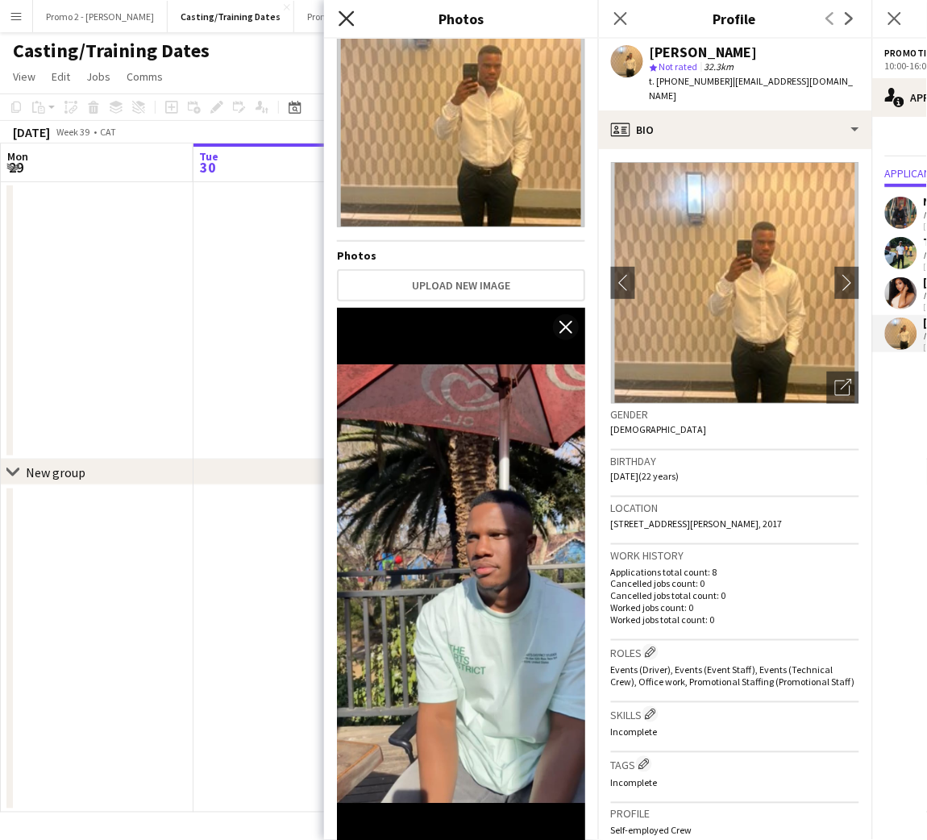
click at [352, 16] on icon "Close pop-in" at bounding box center [346, 17] width 15 height 15
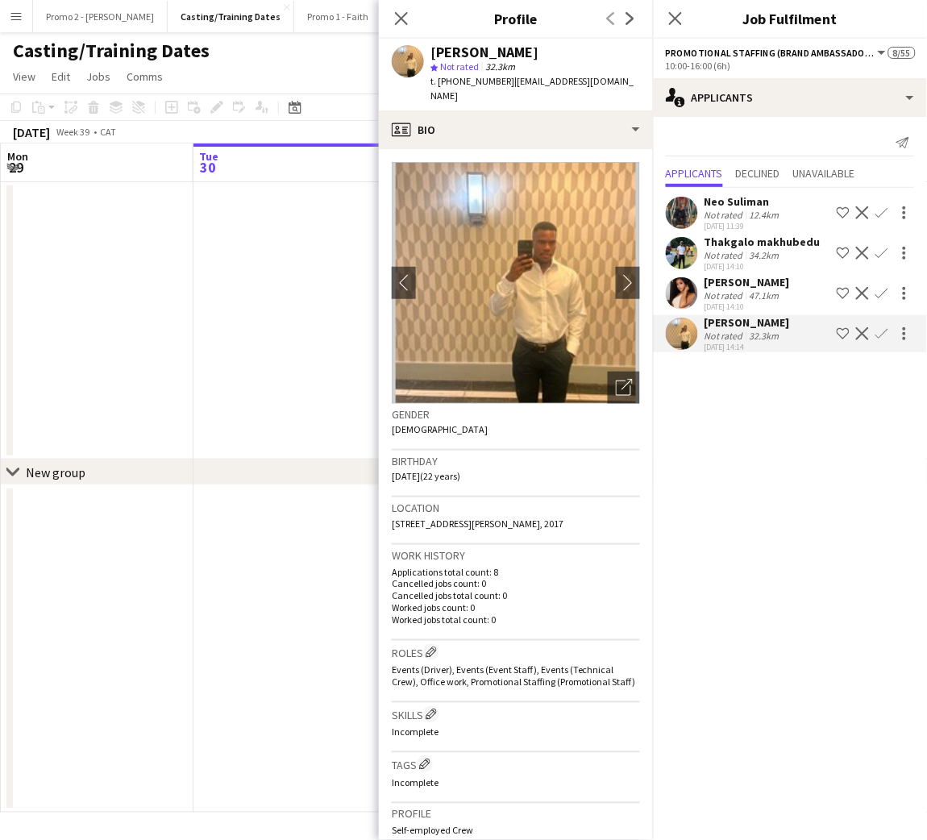
click at [886, 334] on app-icon "Confirm" at bounding box center [882, 333] width 13 height 13
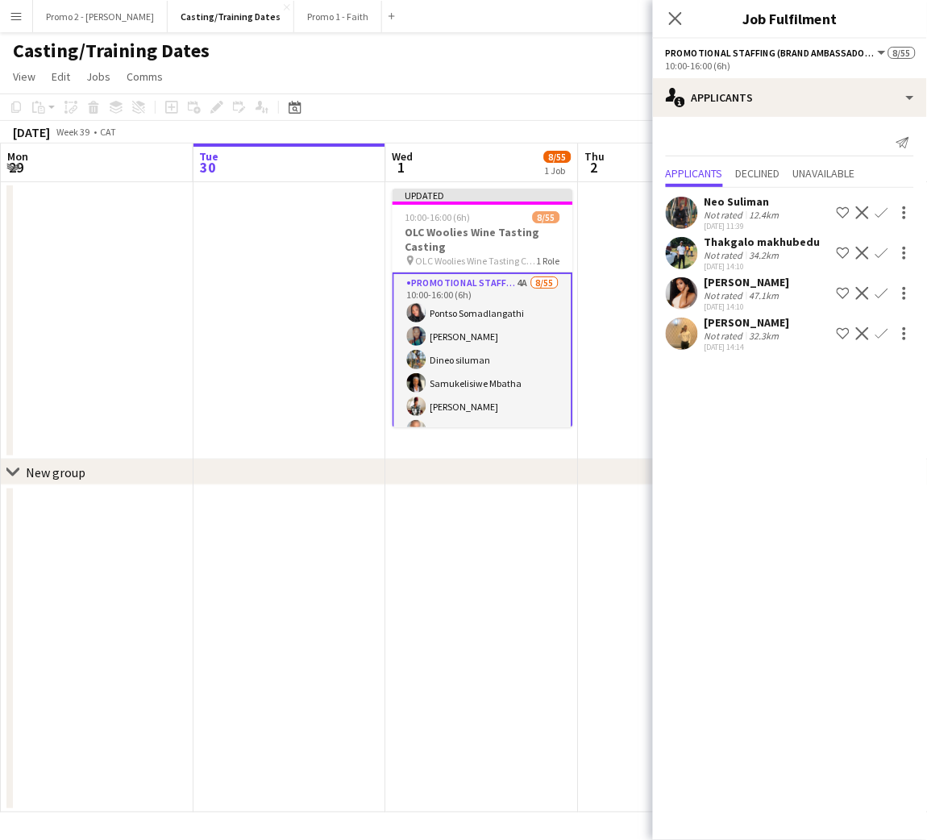
click at [886, 334] on app-icon "Confirm" at bounding box center [882, 333] width 13 height 13
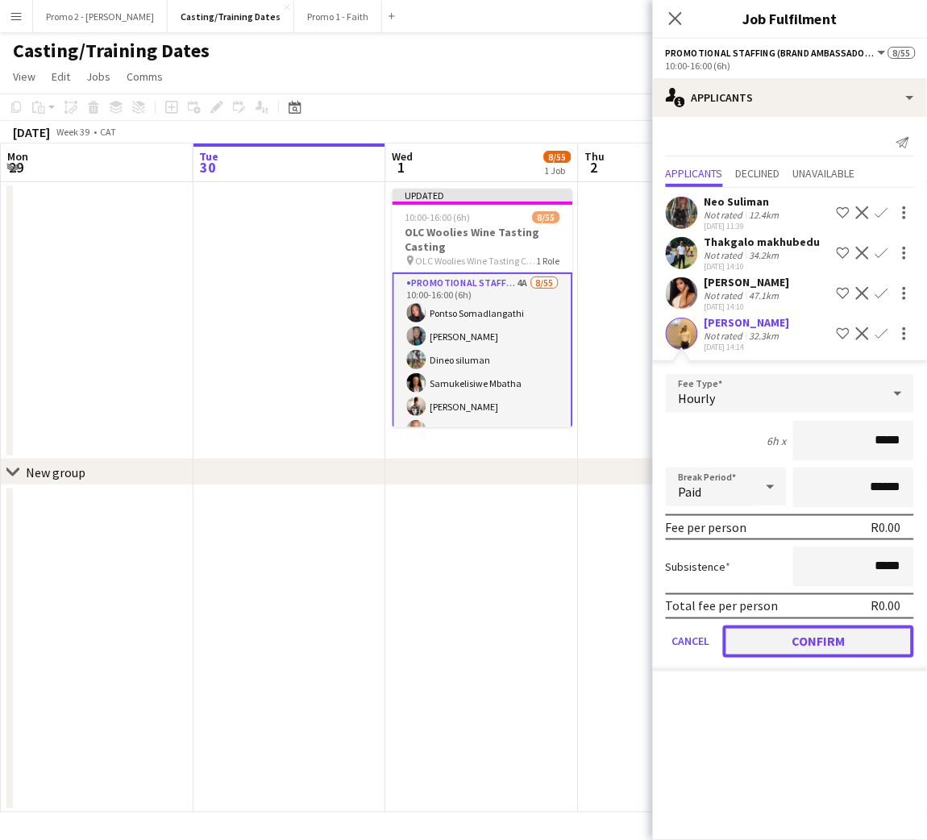
click at [796, 640] on button "Confirm" at bounding box center [818, 642] width 191 height 32
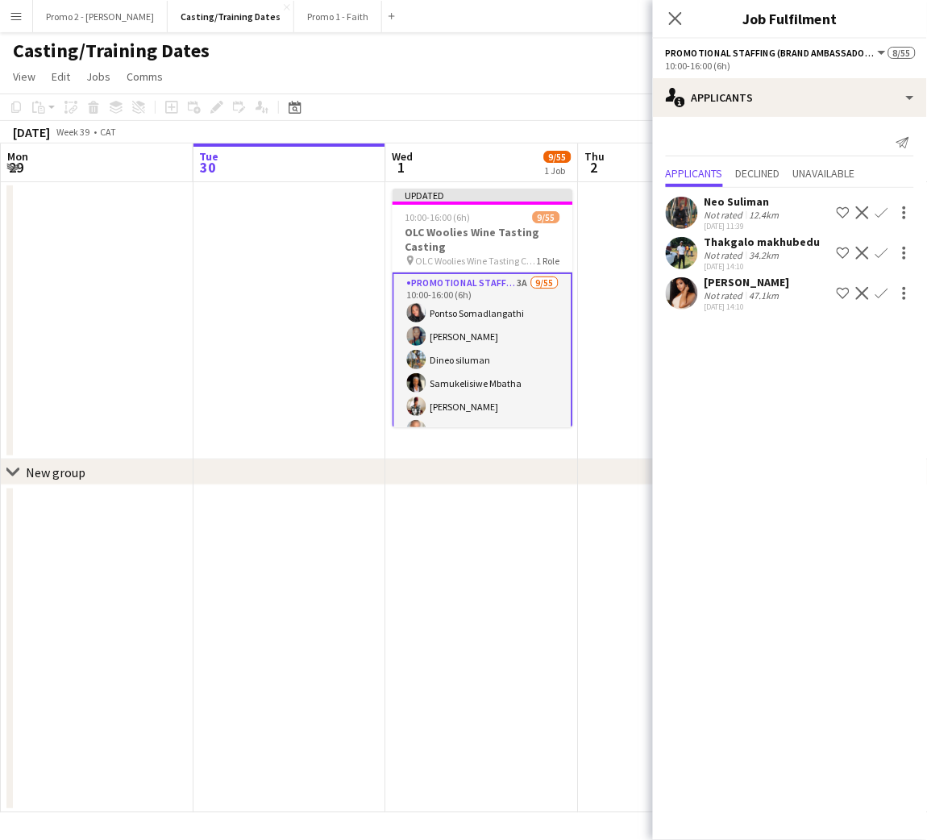
click at [727, 285] on div "[PERSON_NAME]" at bounding box center [747, 282] width 85 height 15
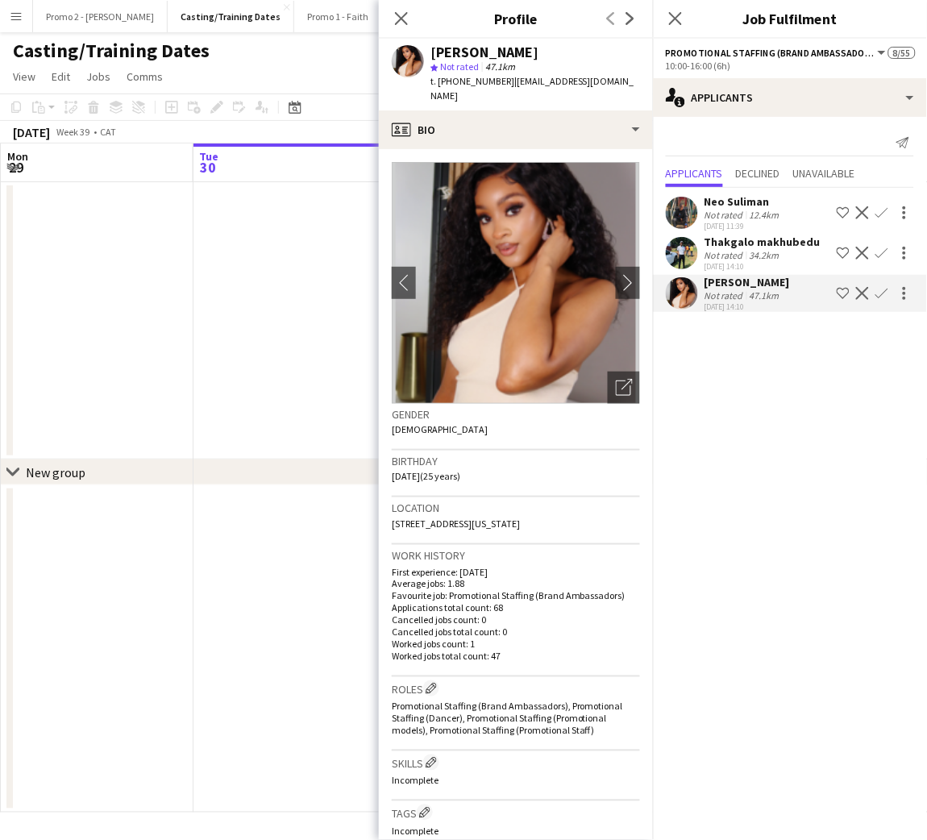
click at [743, 237] on div "Thakgalo makhubedu" at bounding box center [763, 242] width 116 height 15
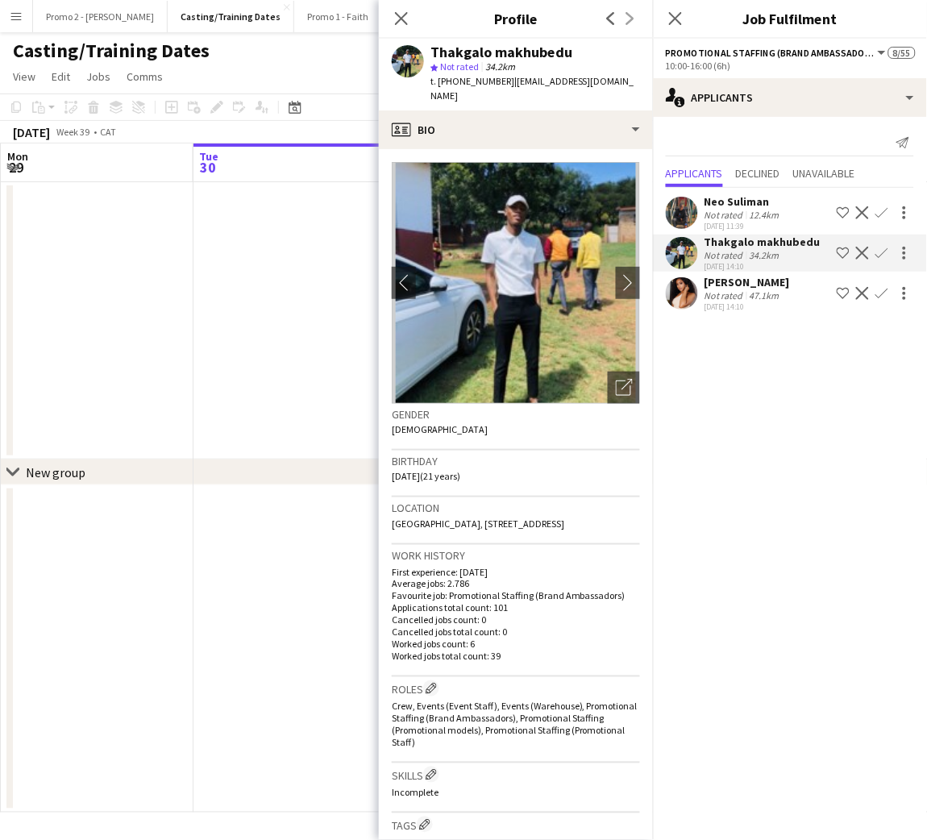
click at [731, 202] on div "Neo Suliman" at bounding box center [744, 201] width 78 height 15
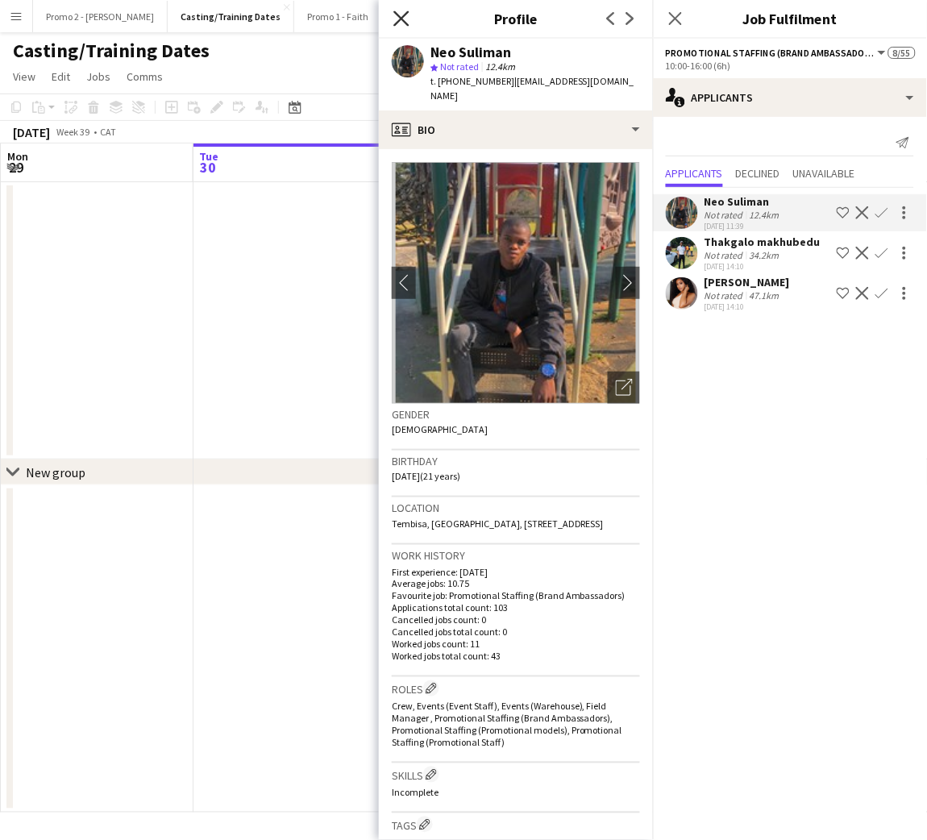
click at [400, 16] on icon "Close pop-in" at bounding box center [400, 17] width 15 height 15
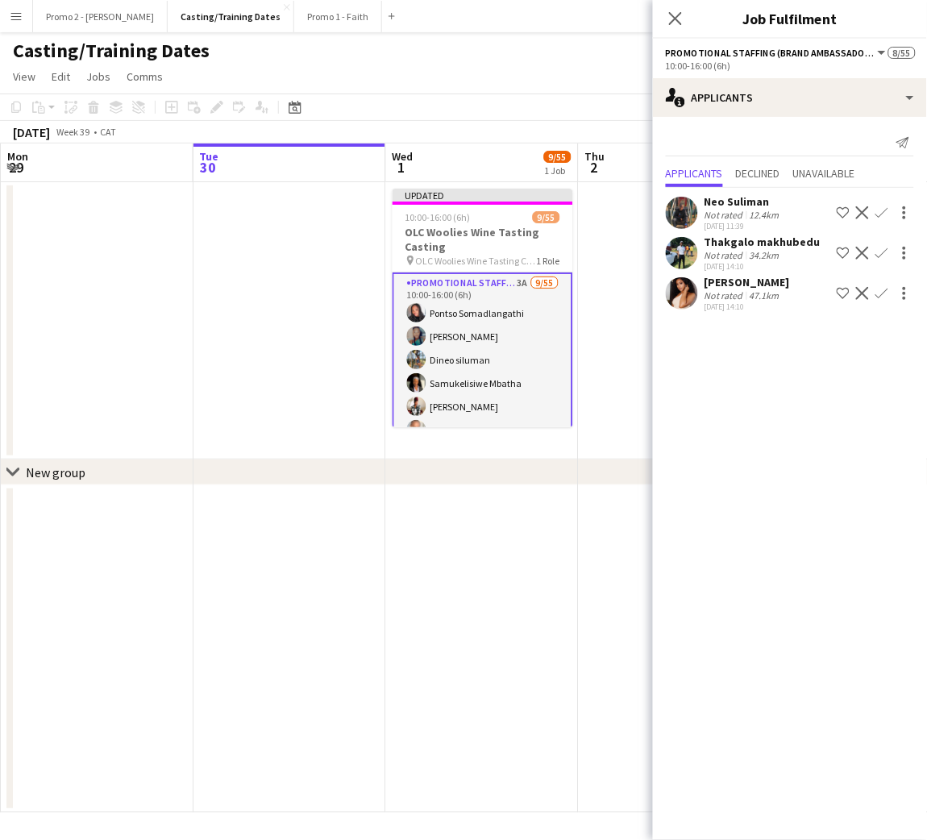
click at [613, 65] on app-page-menu "View Day view expanded Day view collapsed Month view Date picker Jump to today …" at bounding box center [463, 78] width 927 height 31
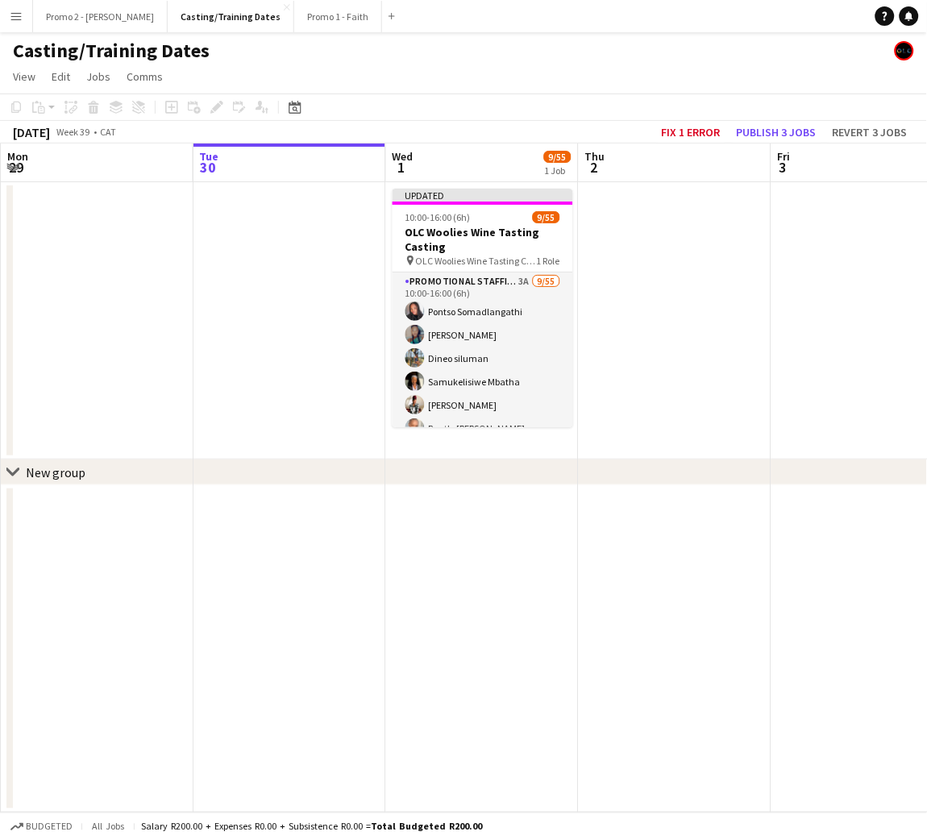
click at [736, 266] on app-date-cell at bounding box center [675, 320] width 193 height 277
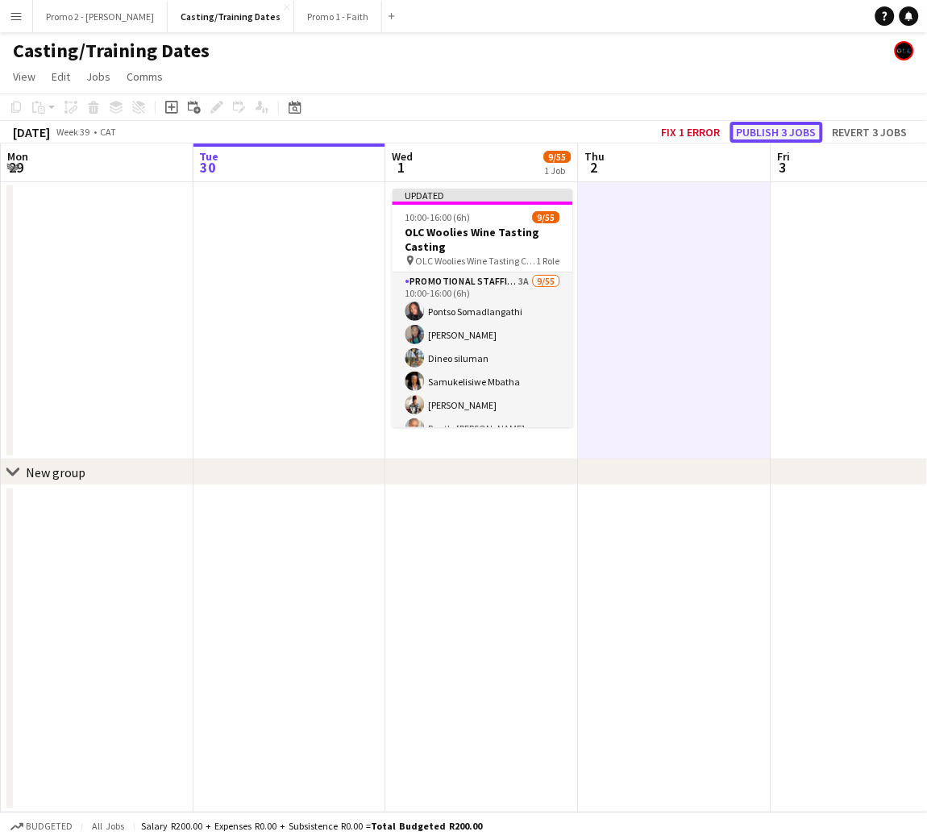
click at [780, 133] on button "Publish 3 jobs" at bounding box center [777, 132] width 93 height 21
